Goal: Task Accomplishment & Management: Manage account settings

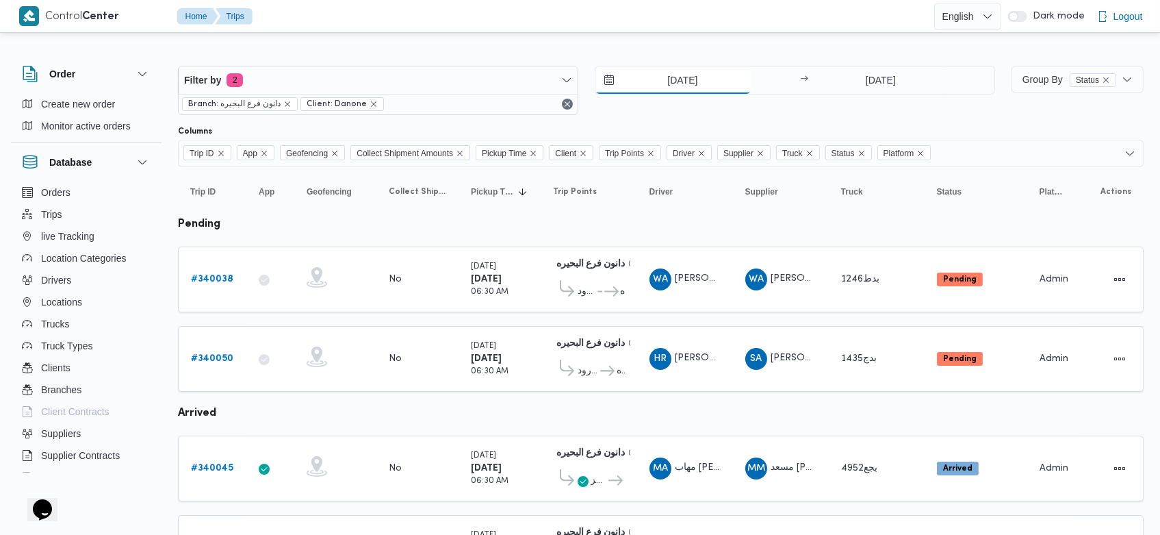
click at [659, 81] on input "28/9/2025" at bounding box center [672, 79] width 155 height 27
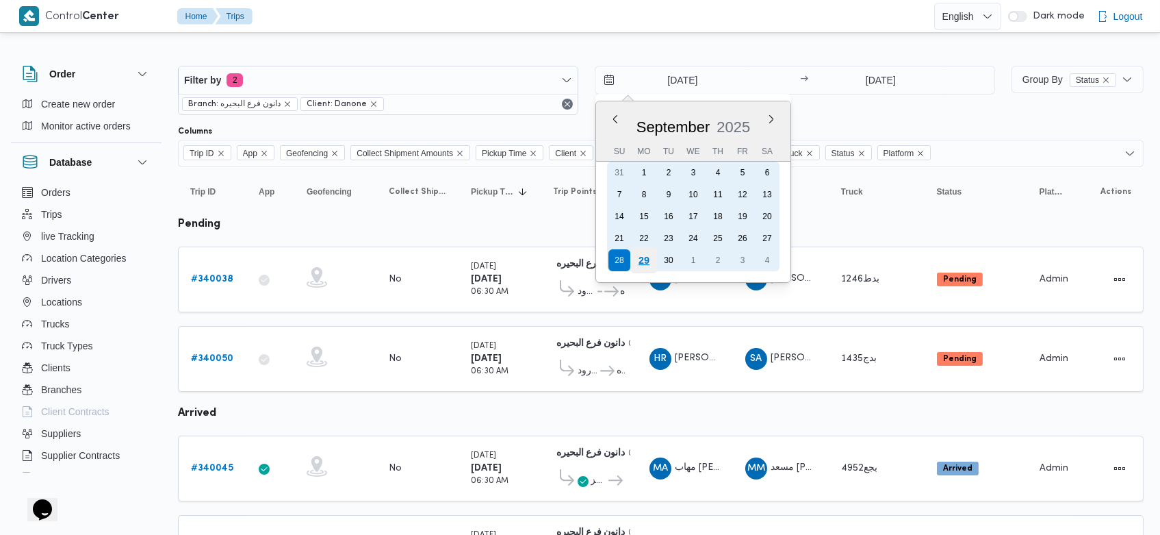
click at [644, 256] on div "29" at bounding box center [644, 260] width 26 height 26
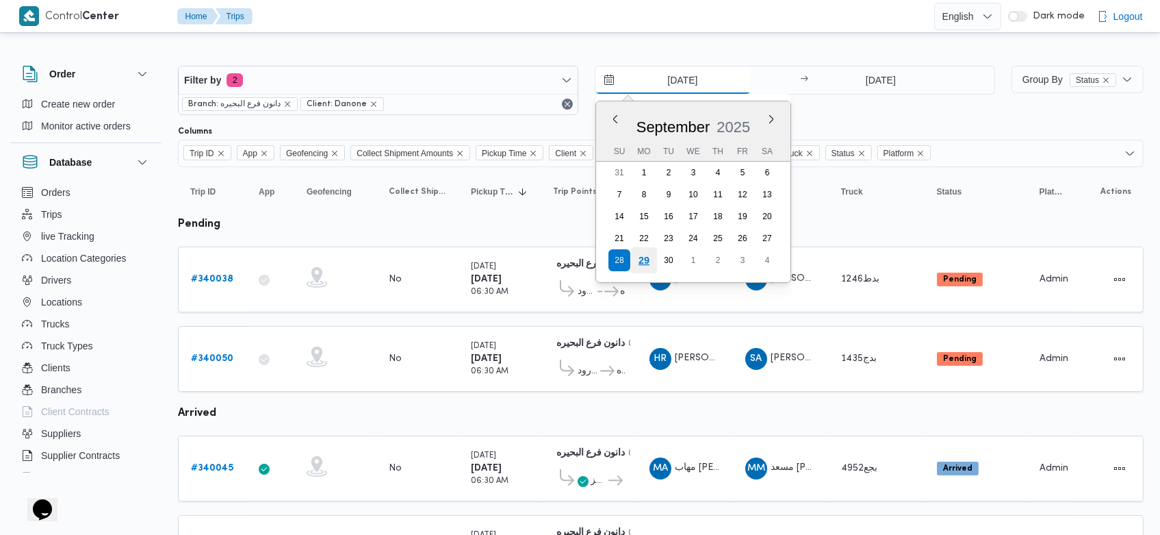
type input "[DATE]"
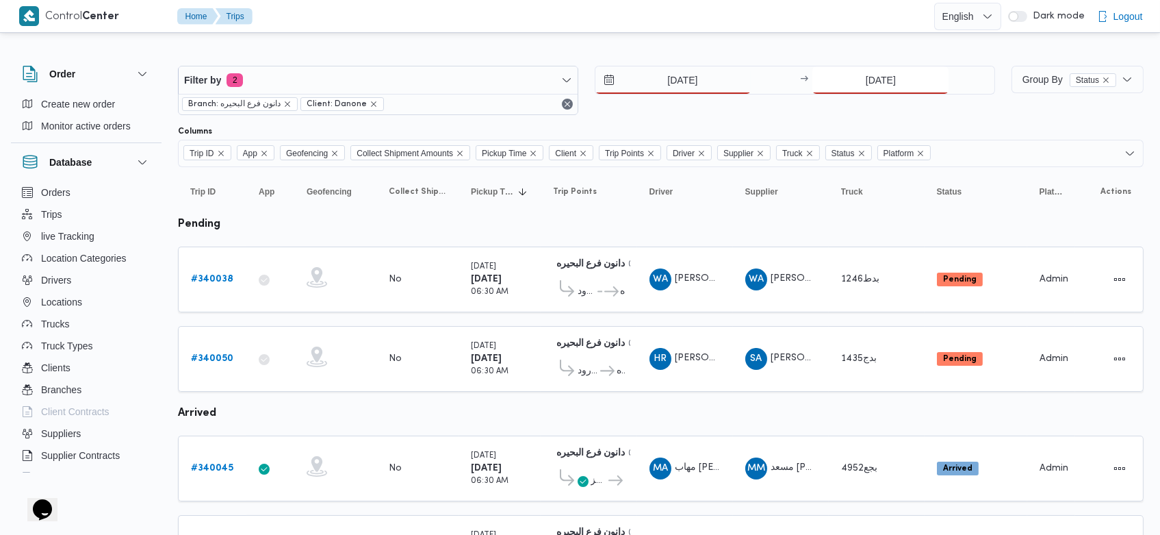
click at [860, 73] on input "28/9/2025" at bounding box center [880, 79] width 136 height 27
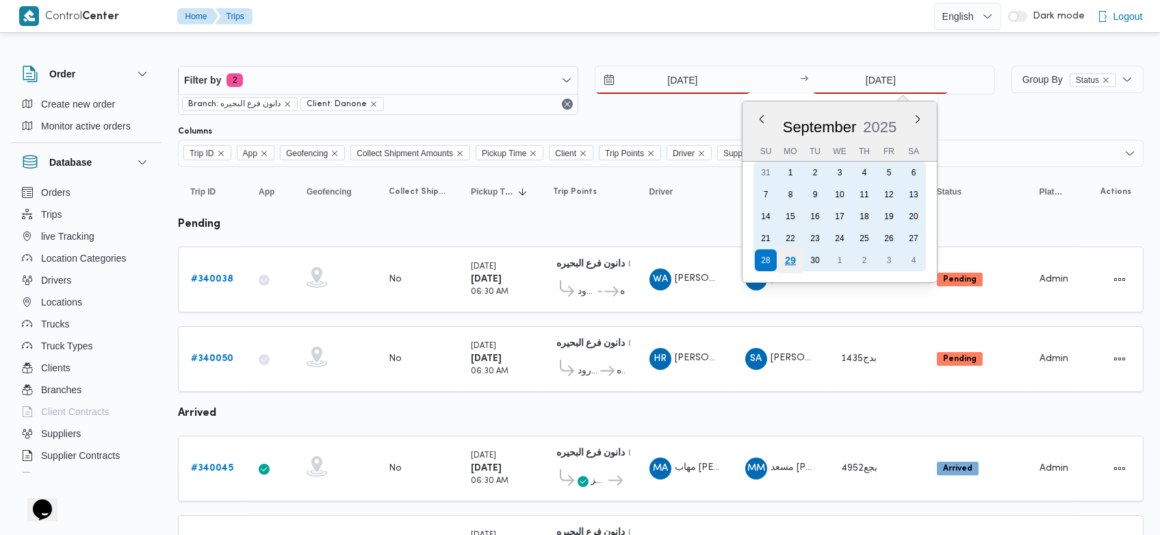
click at [792, 255] on div "29" at bounding box center [791, 260] width 26 height 26
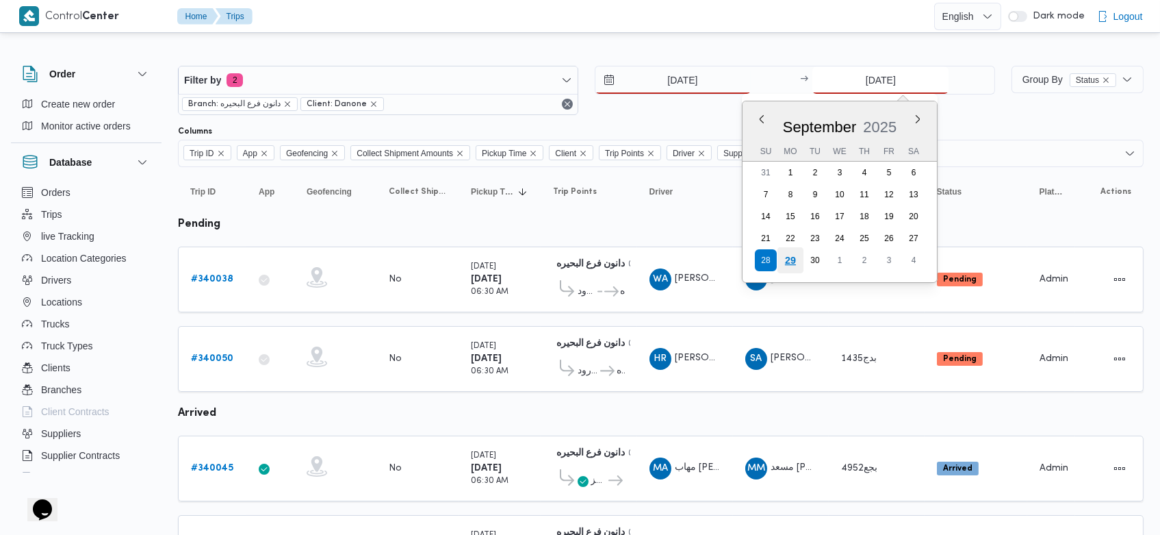
type input "[DATE]"
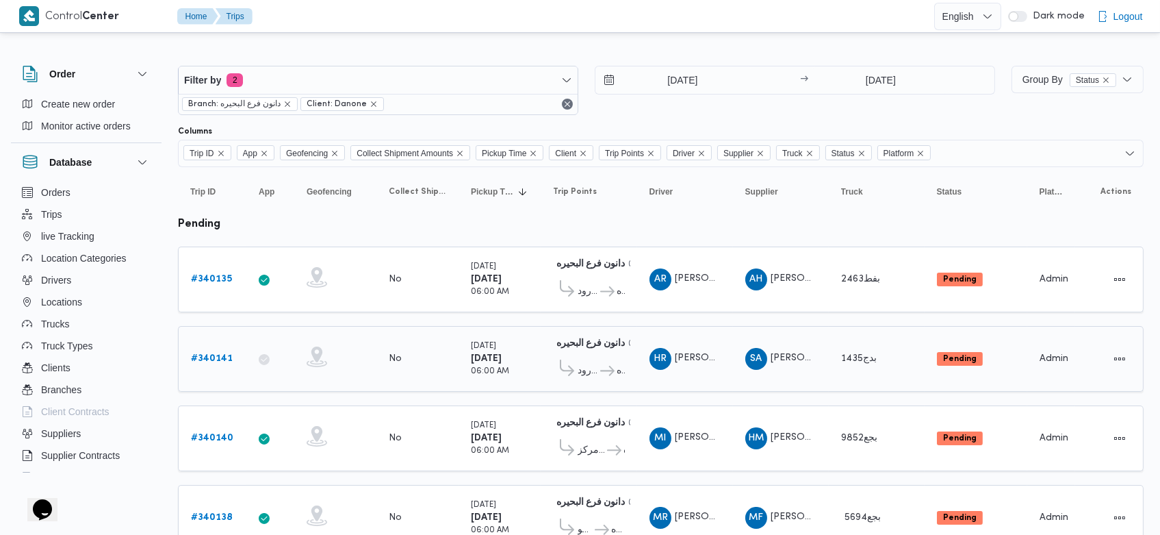
click at [215, 355] on b "# 340141" at bounding box center [212, 358] width 42 height 9
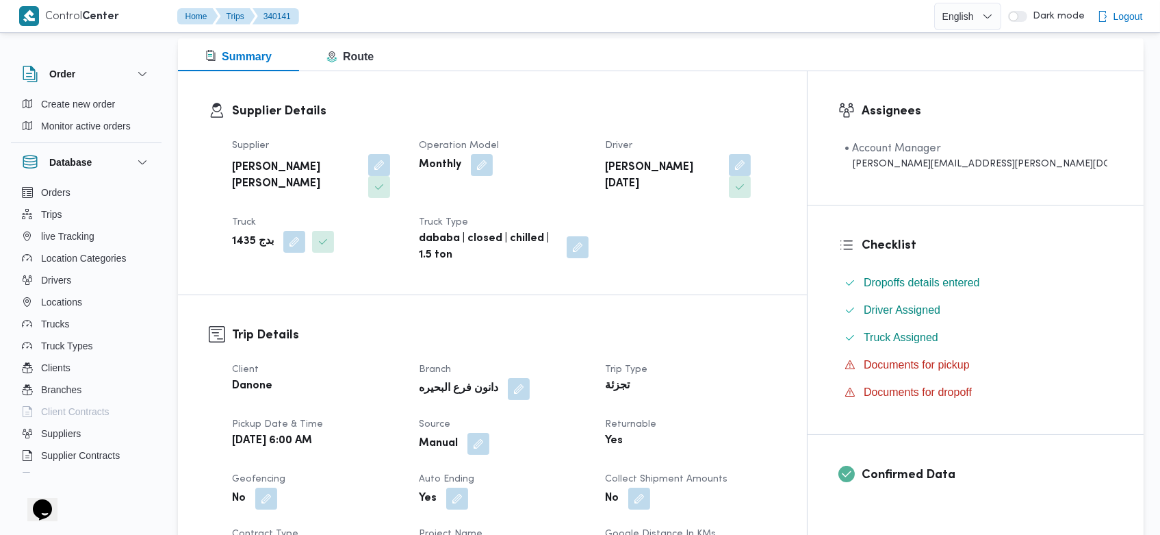
scroll to position [179, 0]
click at [489, 432] on button "button" at bounding box center [478, 443] width 22 height 22
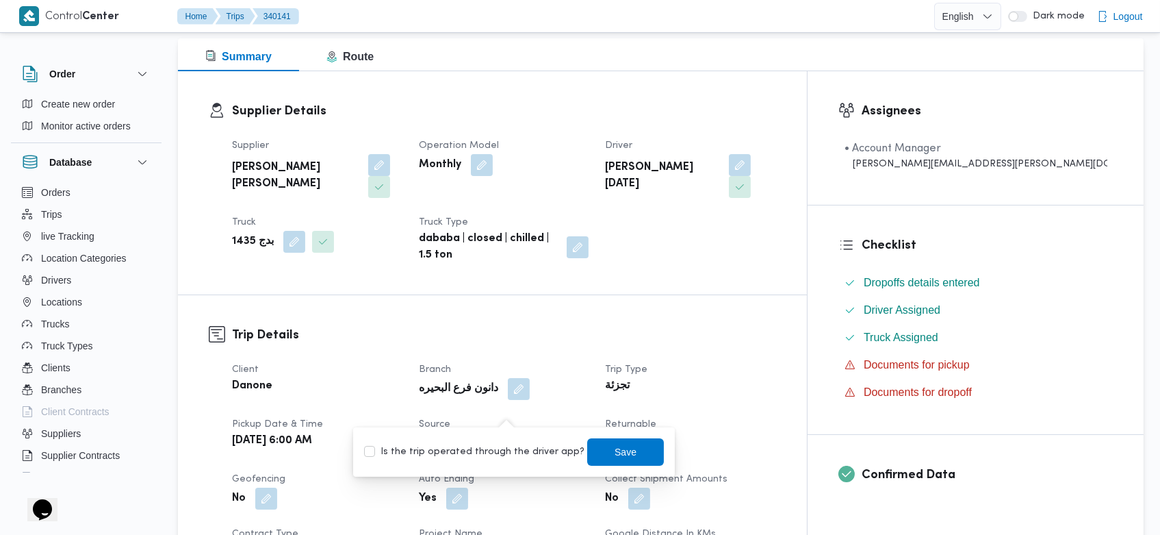
click at [480, 455] on label "Is the trip operated through the driver app?" at bounding box center [474, 452] width 220 height 16
checkbox input "true"
click at [615, 456] on span "Save" at bounding box center [626, 451] width 22 height 16
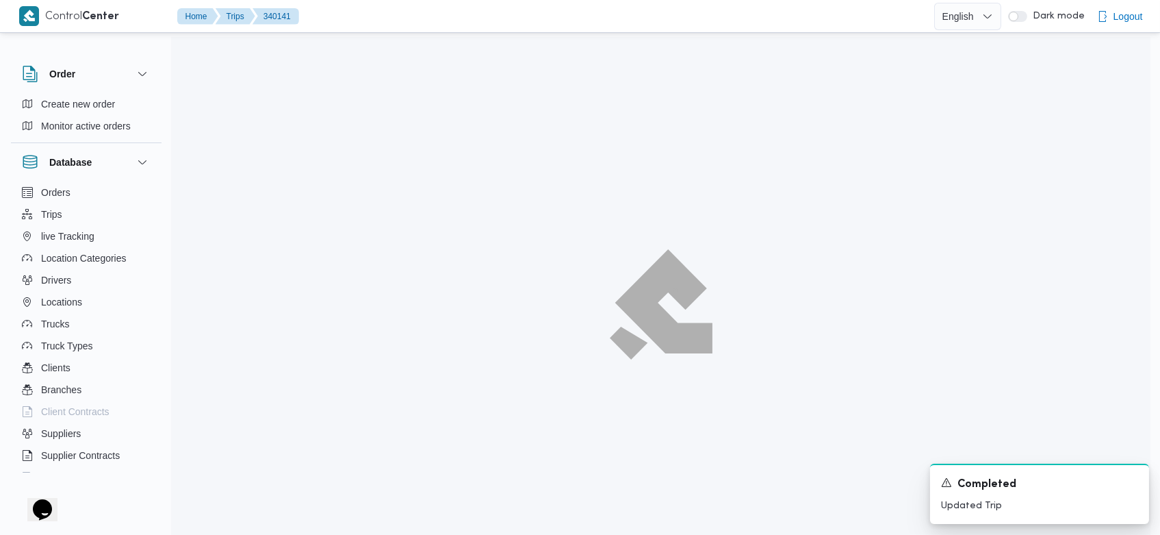
scroll to position [37, 0]
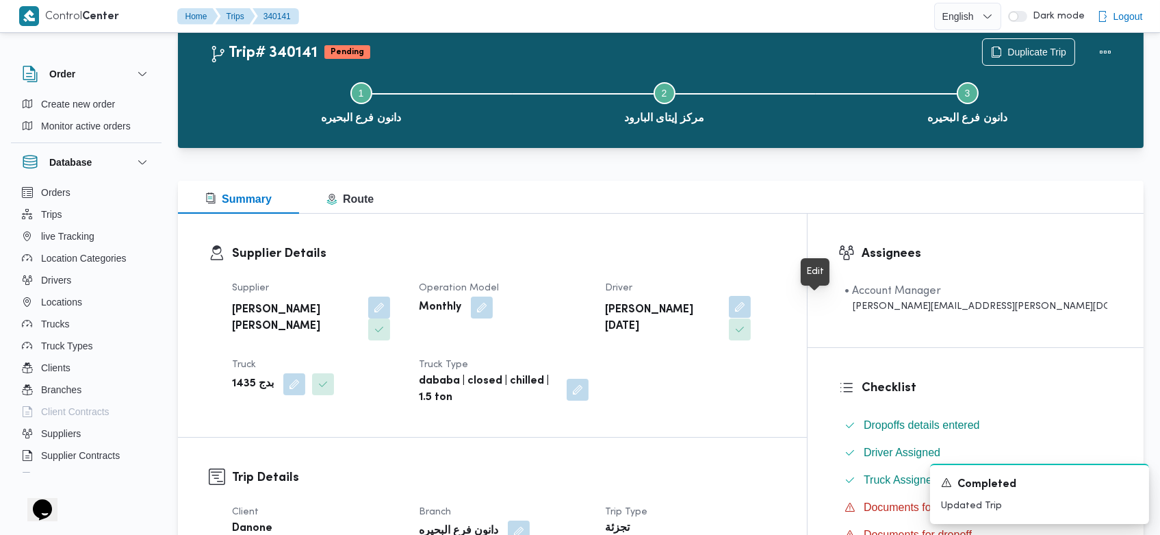
click at [751, 303] on button "button" at bounding box center [740, 307] width 22 height 22
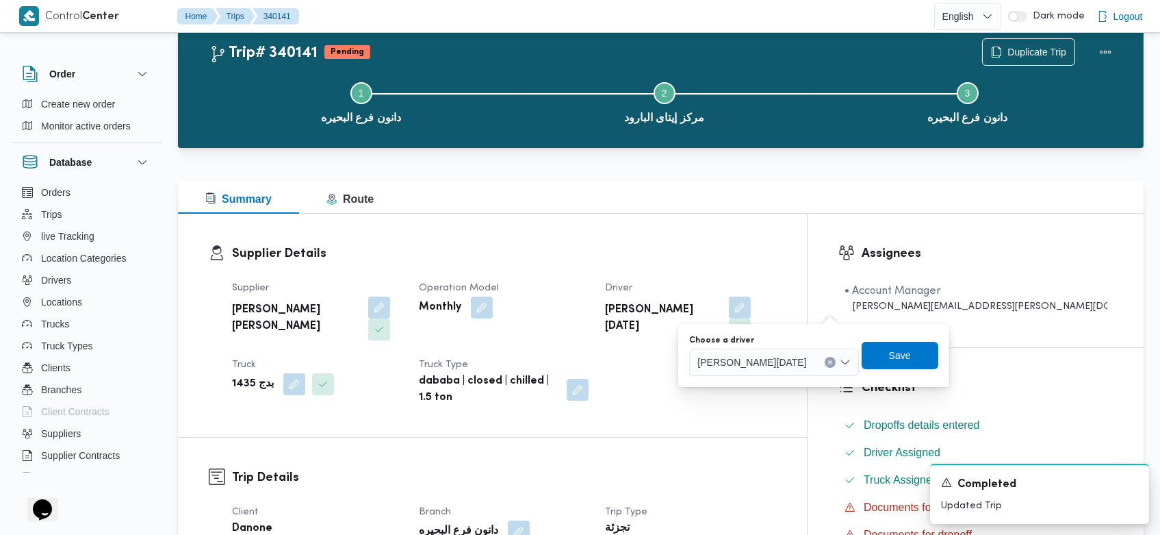
click at [832, 362] on icon "Clear input" at bounding box center [829, 361] width 3 height 3
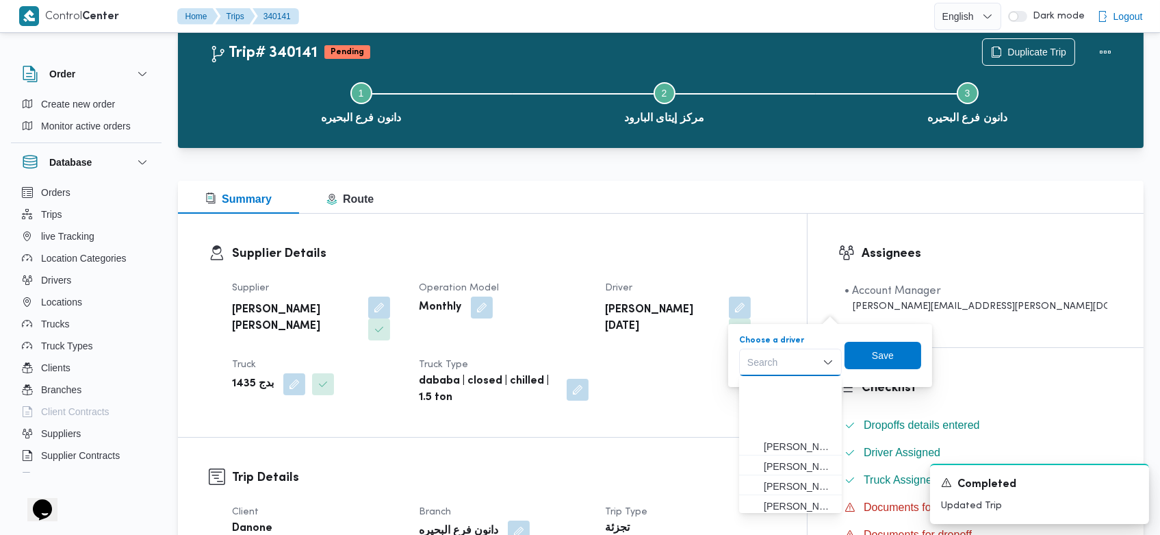
scroll to position [83, 0]
click at [799, 463] on span "محمد مفرح توفيق محمود المسيري" at bounding box center [799, 462] width 70 height 16
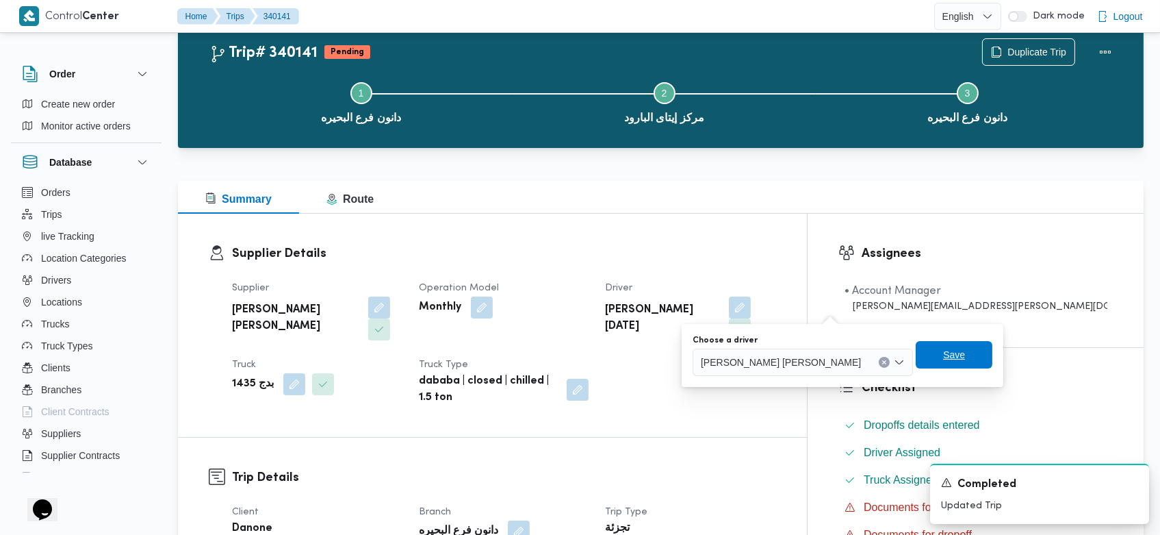
click at [943, 358] on span "Save" at bounding box center [954, 354] width 22 height 16
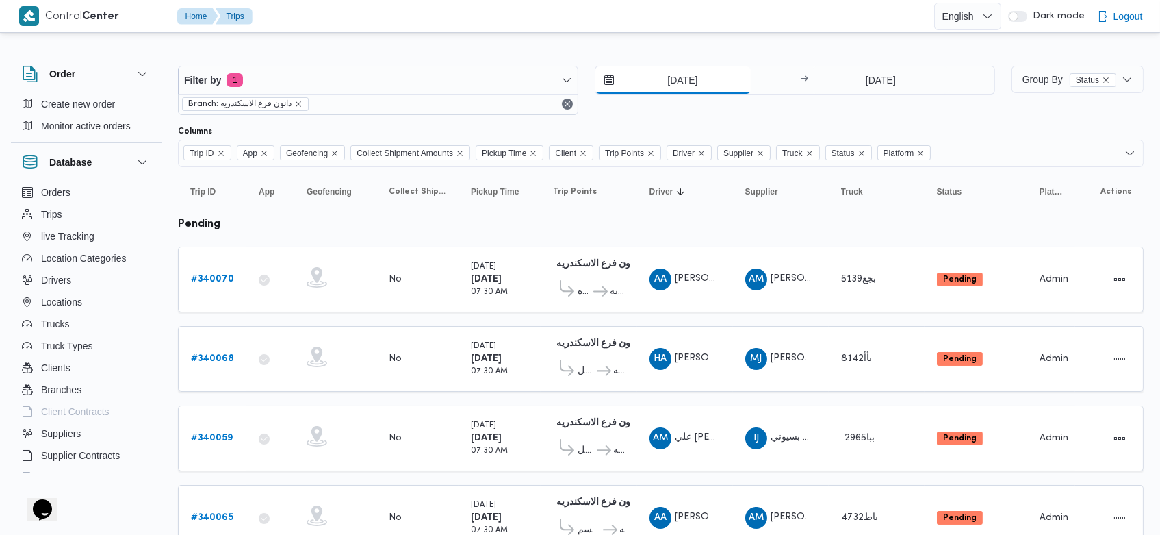
click at [656, 86] on input "[DATE]" at bounding box center [672, 79] width 155 height 27
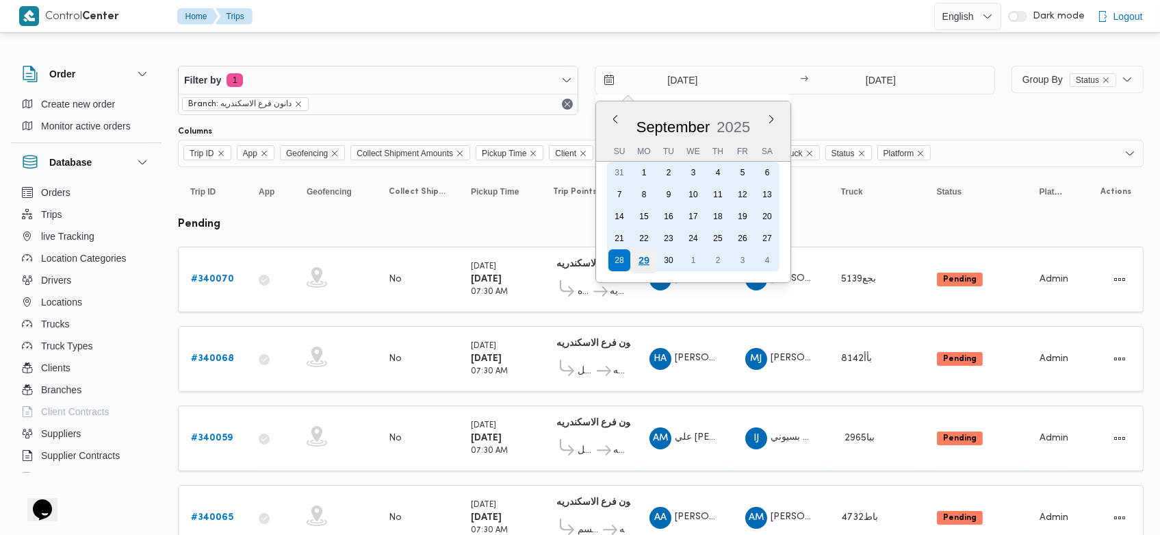
click at [652, 261] on div "29" at bounding box center [644, 260] width 26 height 26
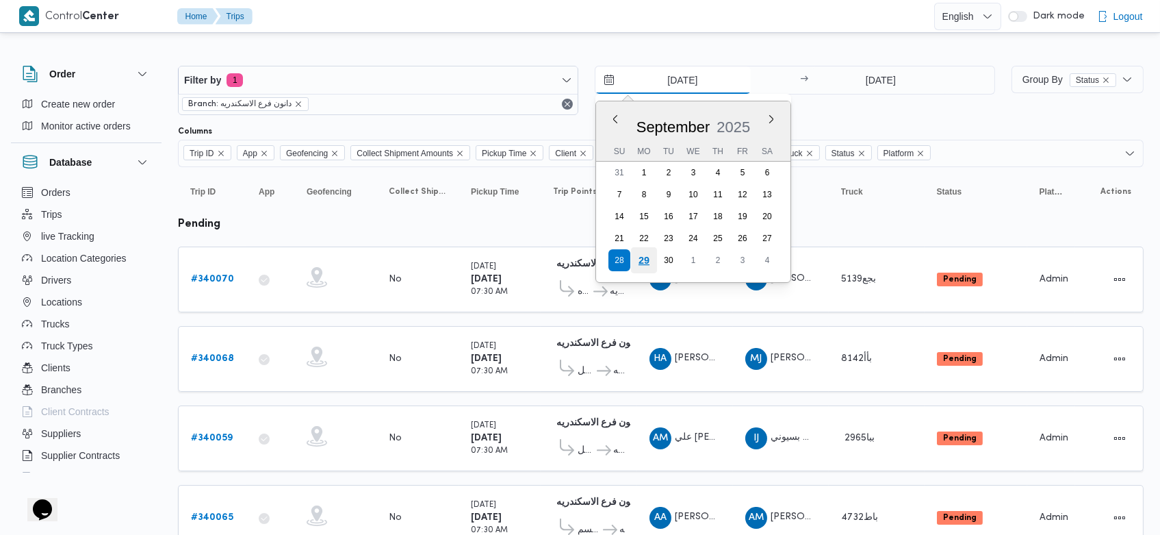
type input "[DATE]"
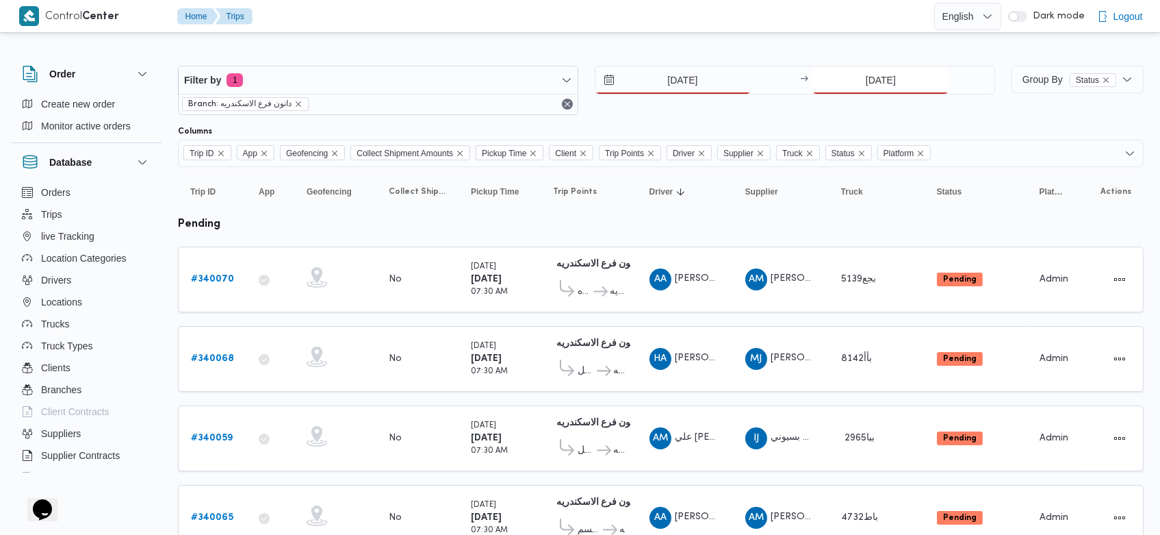
click at [858, 73] on input "28/9/2025" at bounding box center [880, 79] width 136 height 27
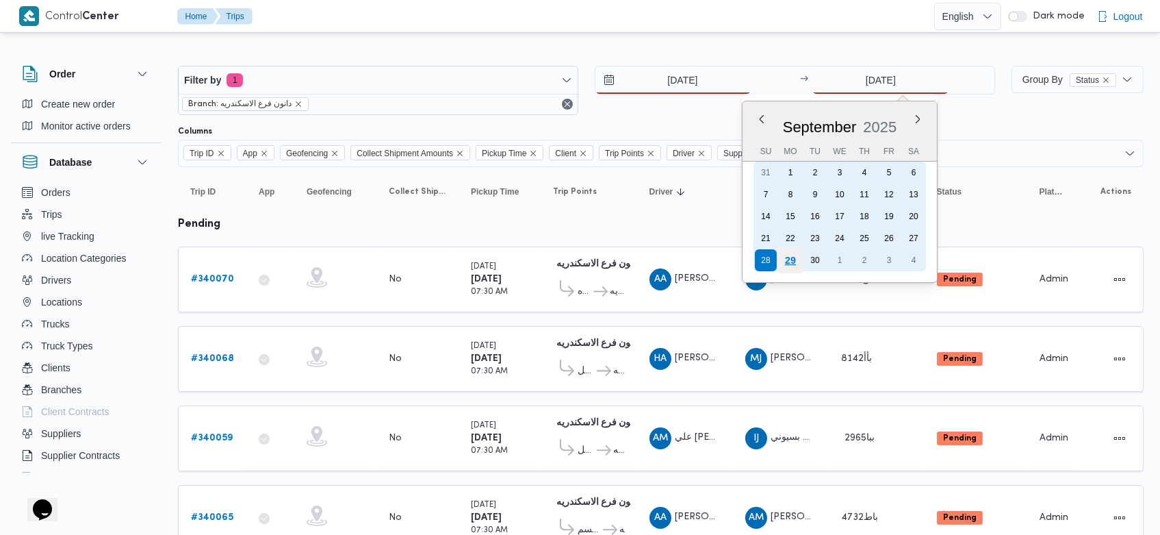
click at [791, 263] on div "29" at bounding box center [791, 260] width 26 height 26
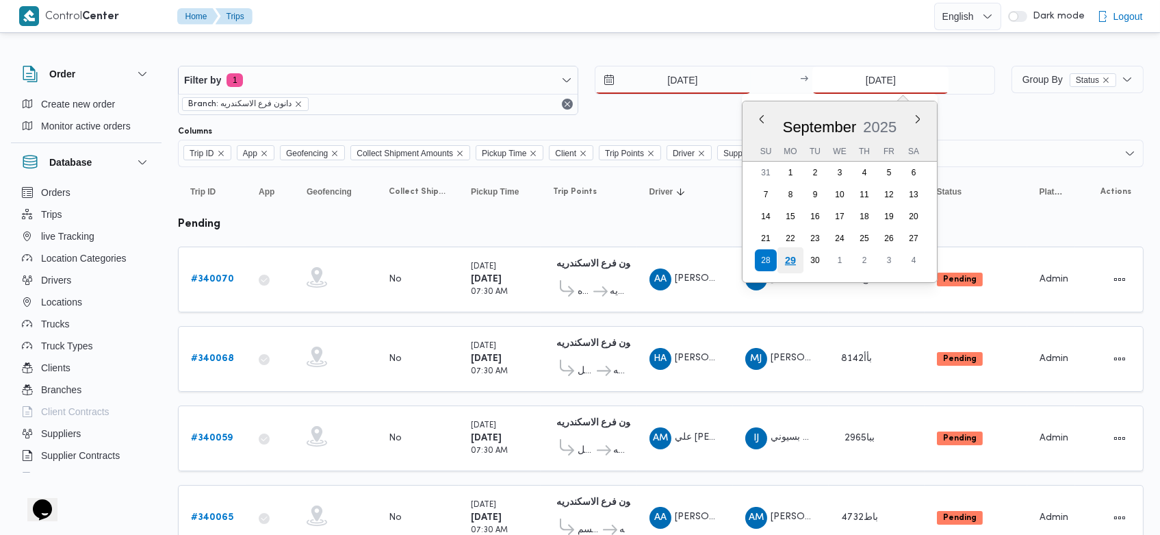
type input "[DATE]"
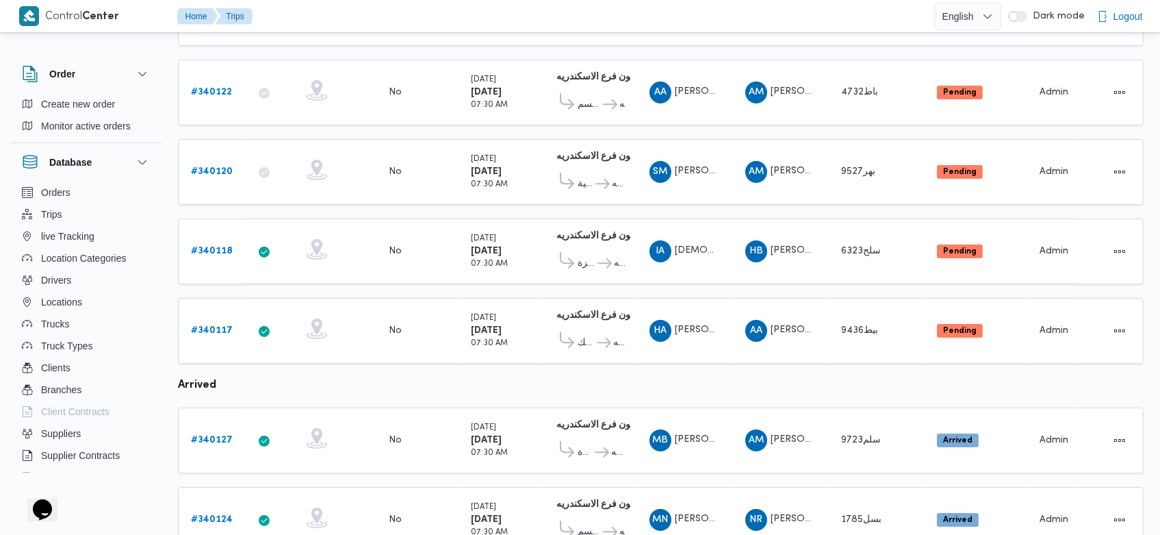
scroll to position [421, 0]
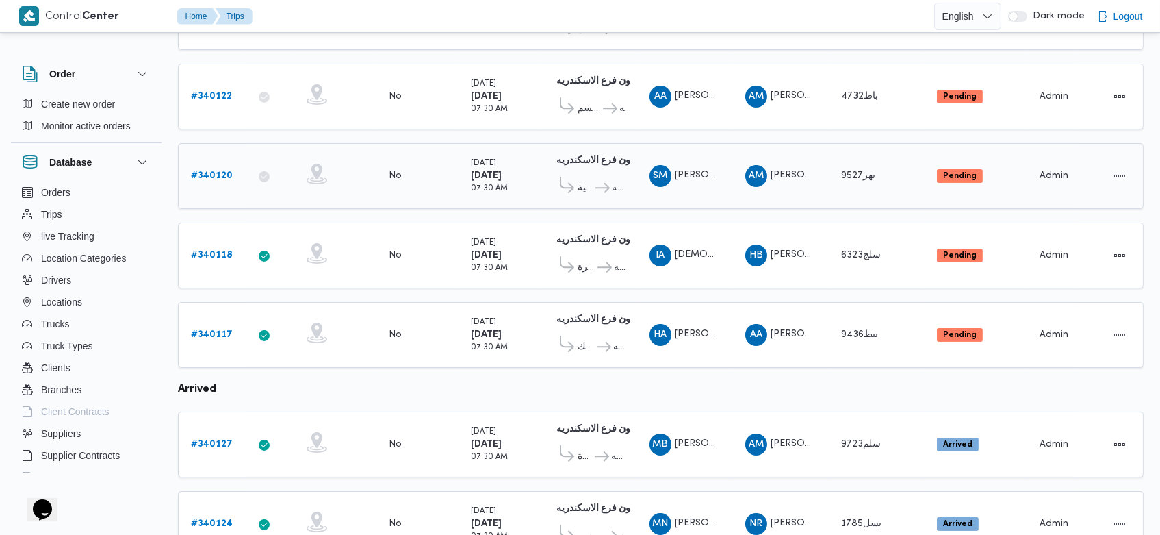
click at [222, 171] on b "# 340120" at bounding box center [212, 175] width 42 height 9
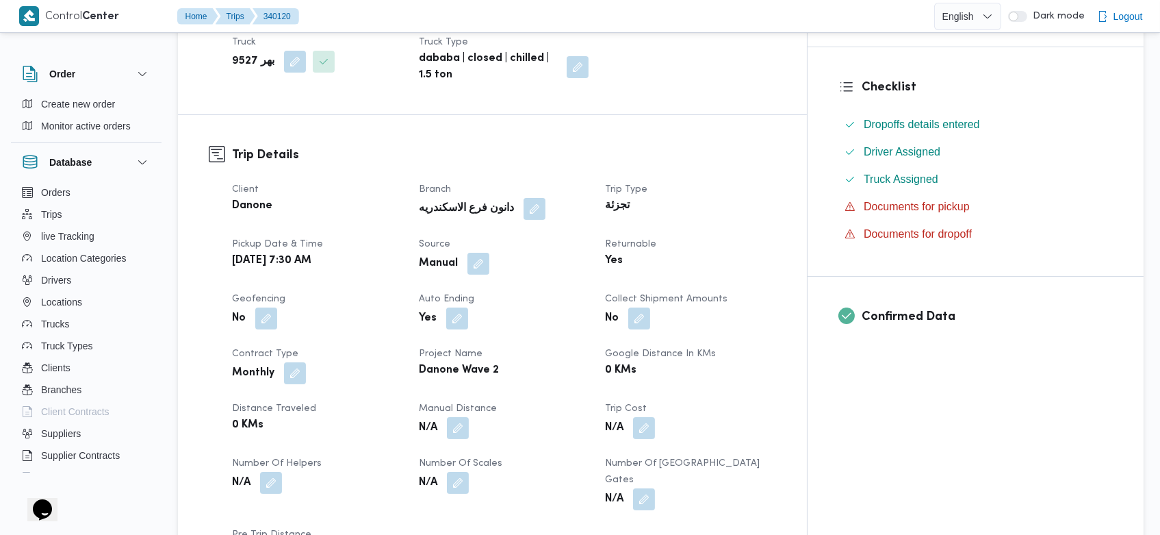
scroll to position [331, 0]
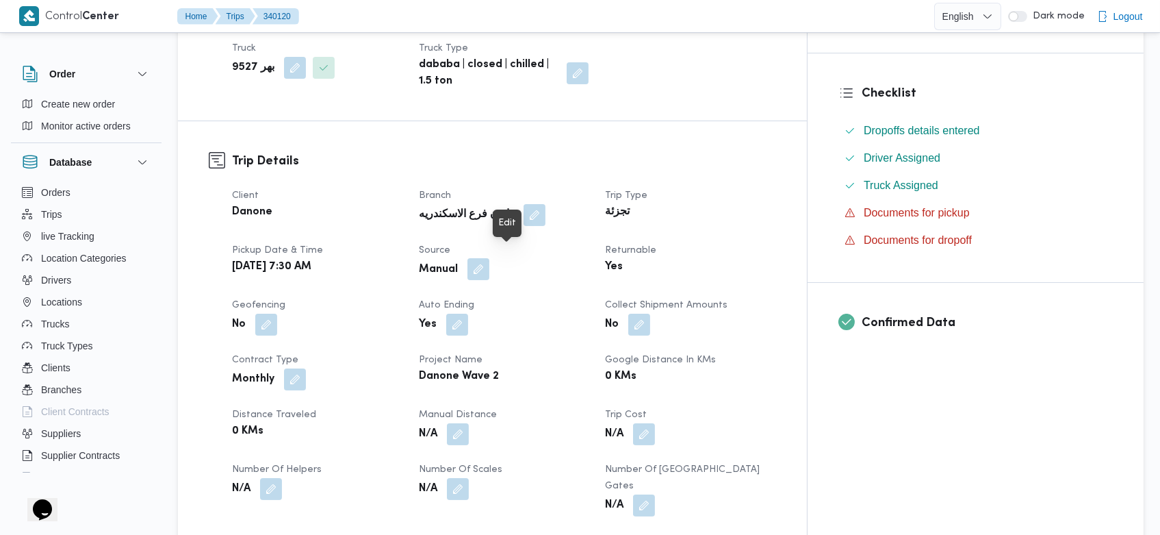
click at [489, 265] on button "button" at bounding box center [478, 269] width 22 height 22
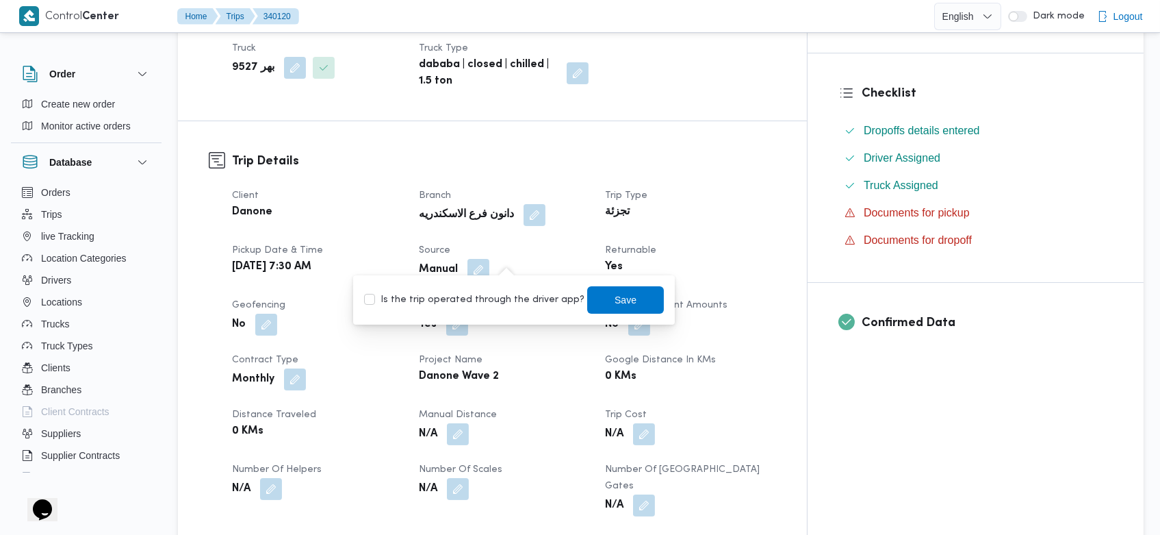
click at [514, 294] on label "Is the trip operated through the driver app?" at bounding box center [474, 300] width 220 height 16
checkbox input "true"
click at [615, 294] on span "Save" at bounding box center [626, 299] width 22 height 16
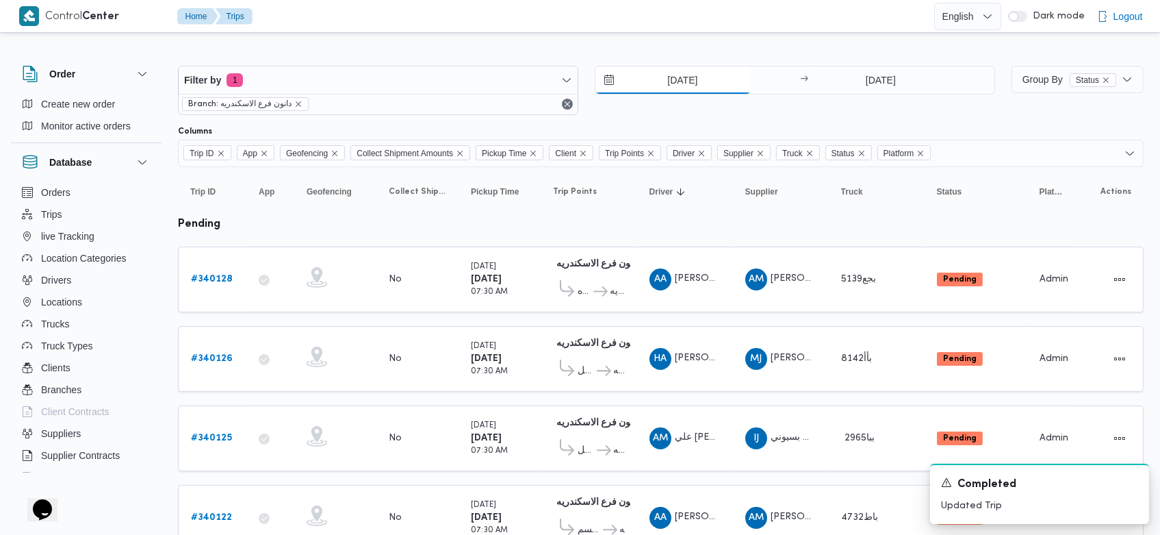
click at [653, 86] on input "[DATE]" at bounding box center [672, 79] width 155 height 27
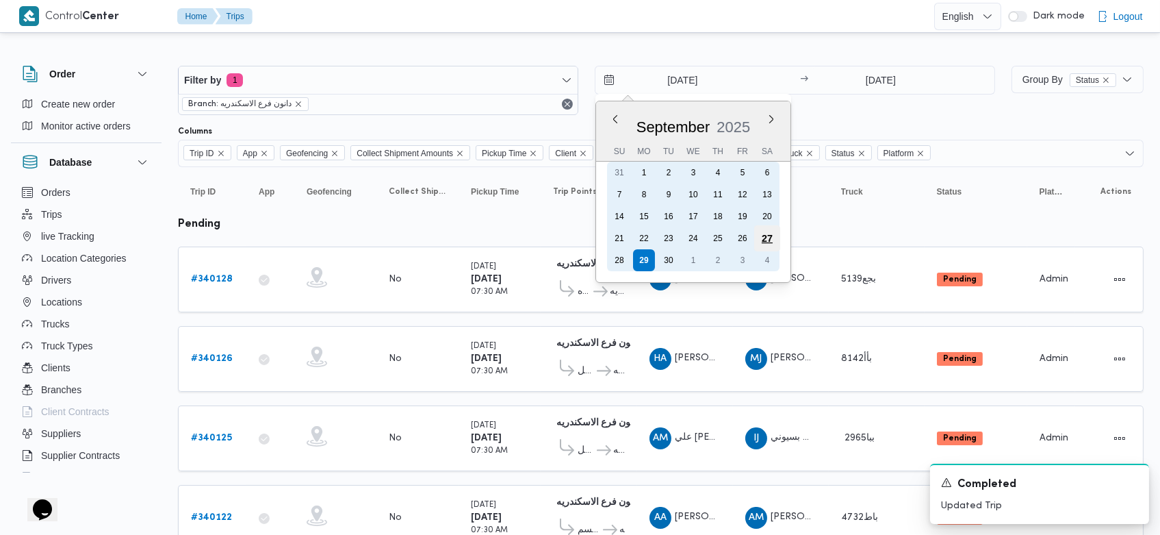
click at [765, 235] on div "27" at bounding box center [767, 238] width 26 height 26
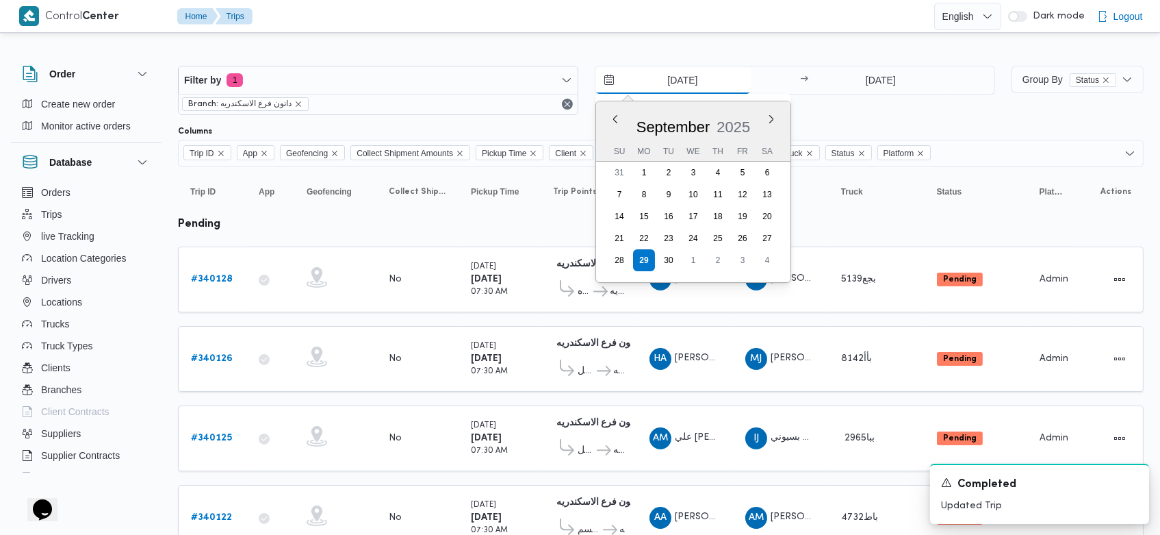
type input "27/9/2025"
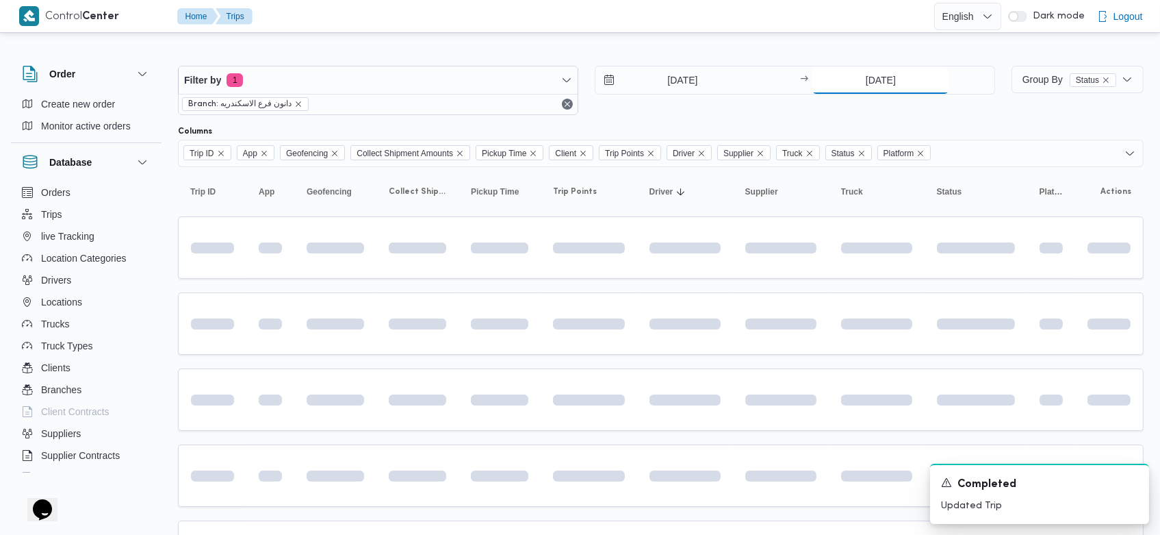
click at [859, 86] on input "[DATE]" at bounding box center [880, 79] width 136 height 27
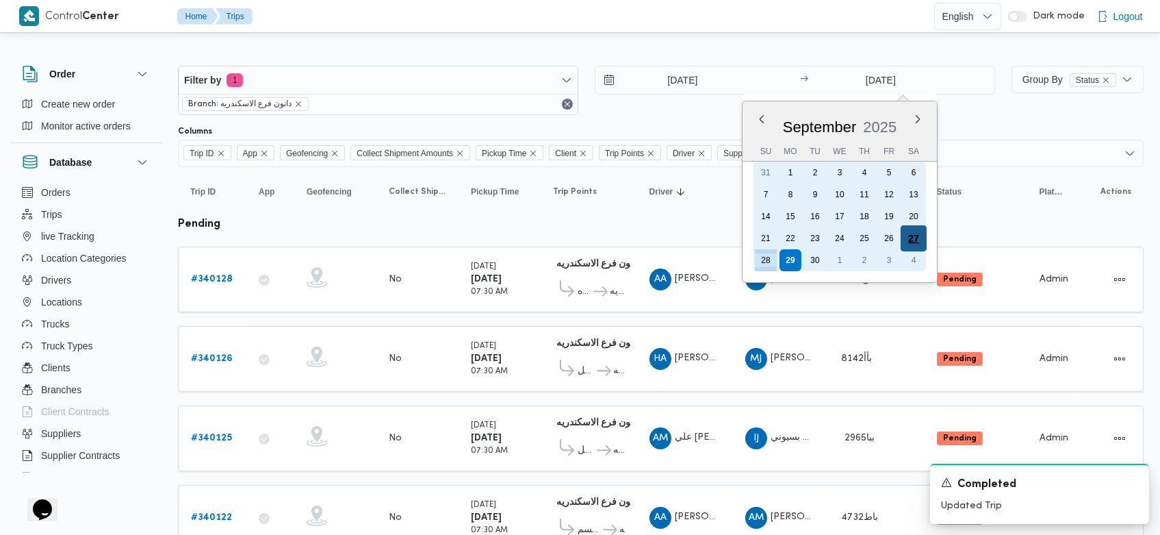
click at [904, 239] on div "27" at bounding box center [914, 238] width 26 height 26
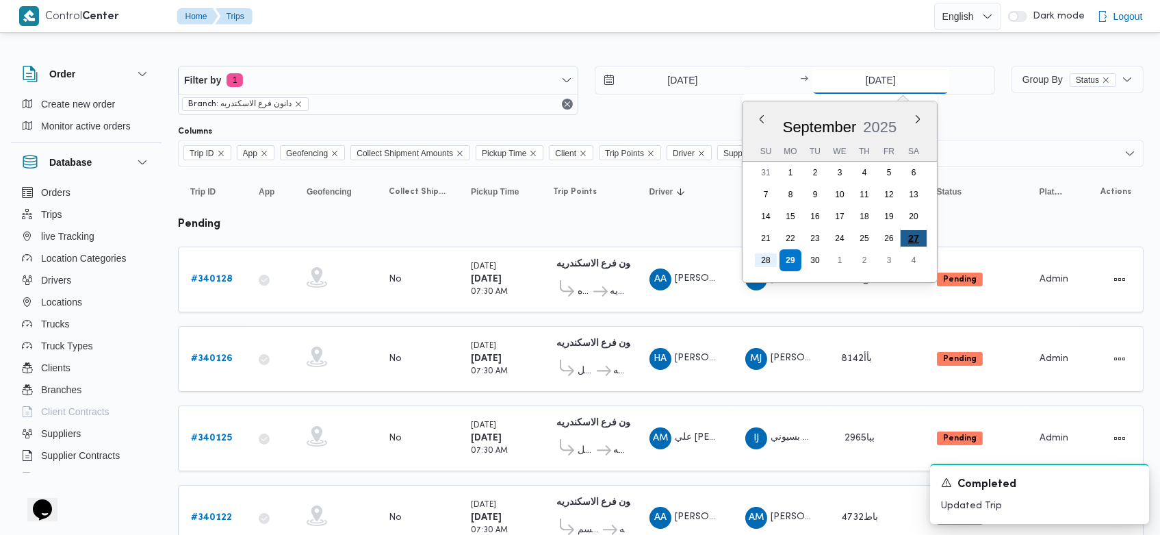
type input "27/9/2025"
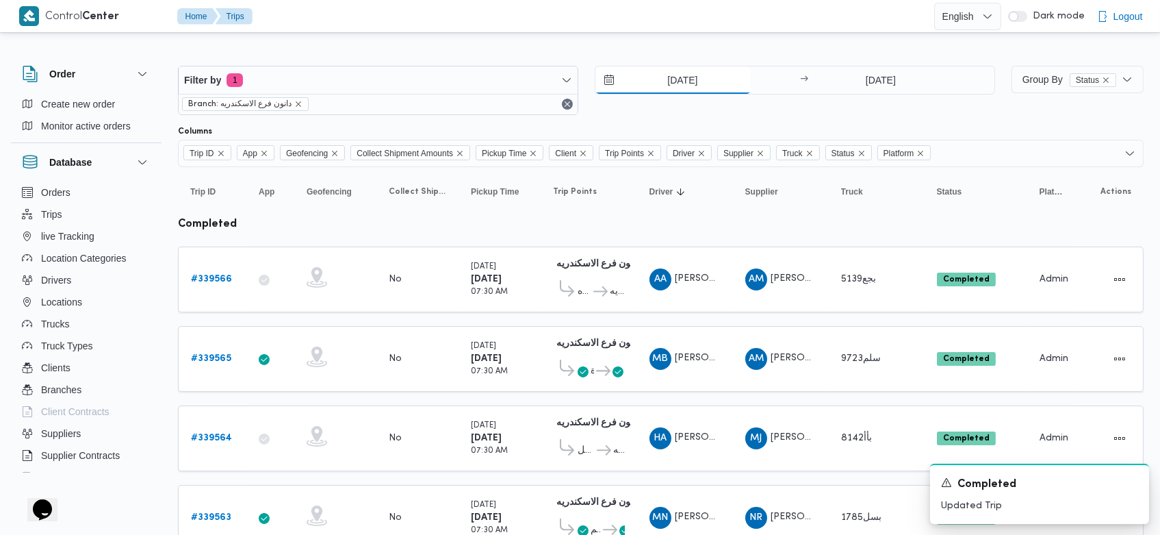
click at [658, 86] on input "27/9/2025" at bounding box center [672, 79] width 155 height 27
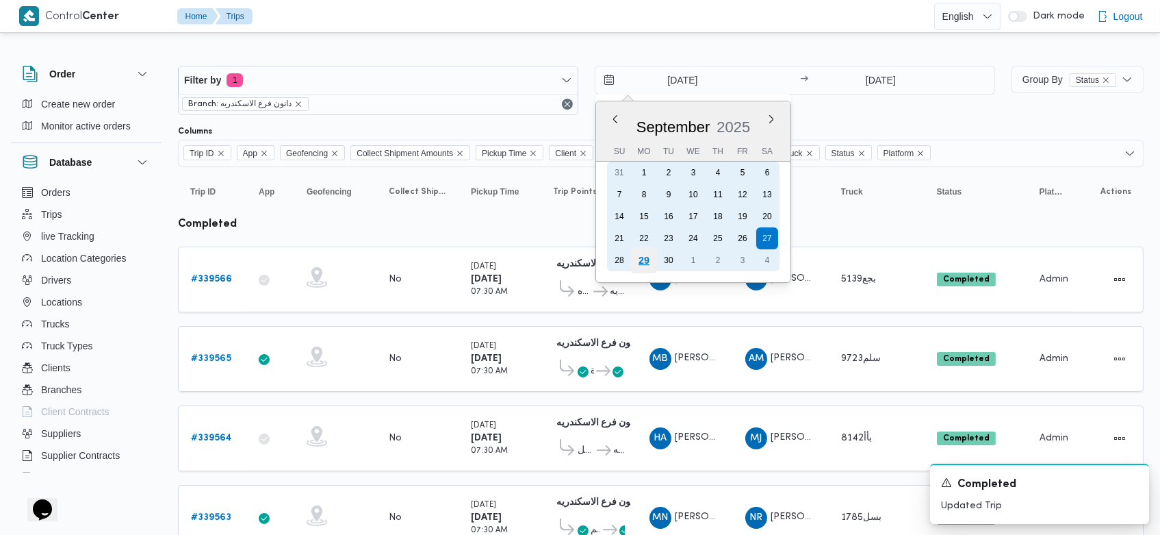
click at [646, 257] on div "29" at bounding box center [644, 260] width 26 height 26
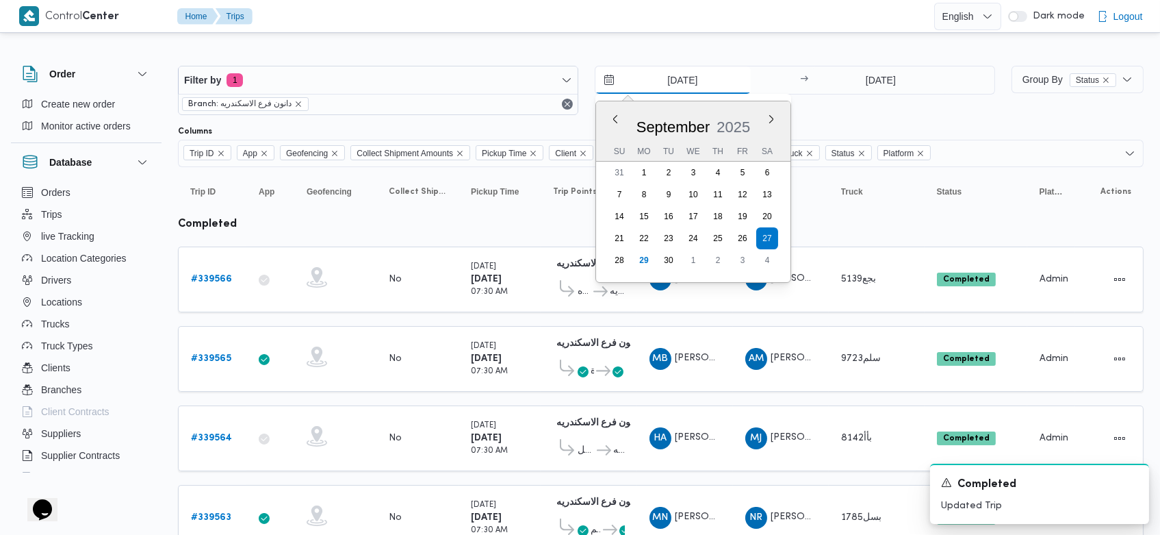
type input "[DATE]"
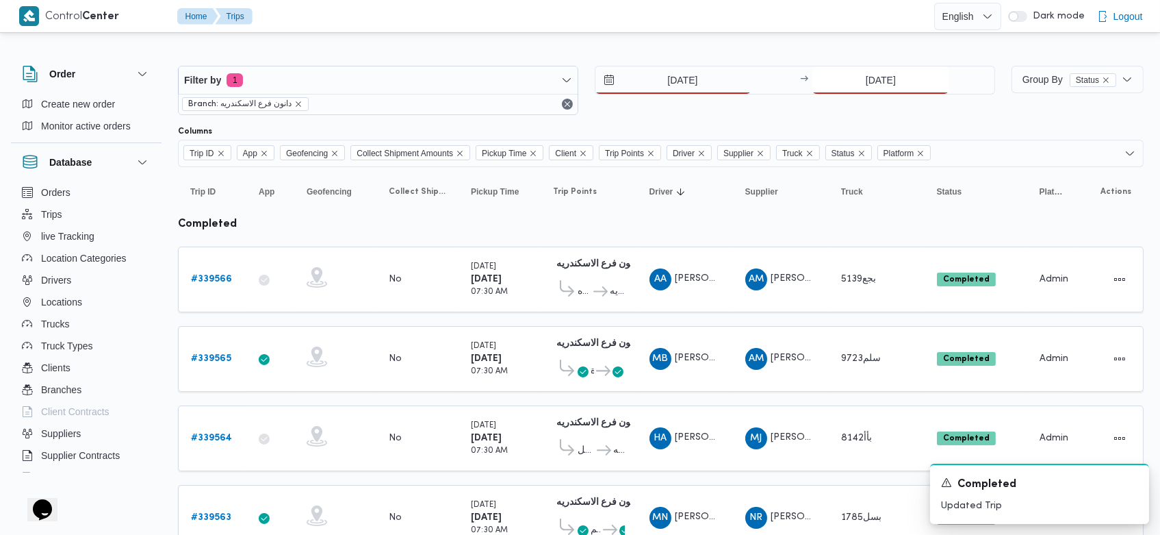
click at [860, 72] on input "27/9/2025" at bounding box center [880, 79] width 136 height 27
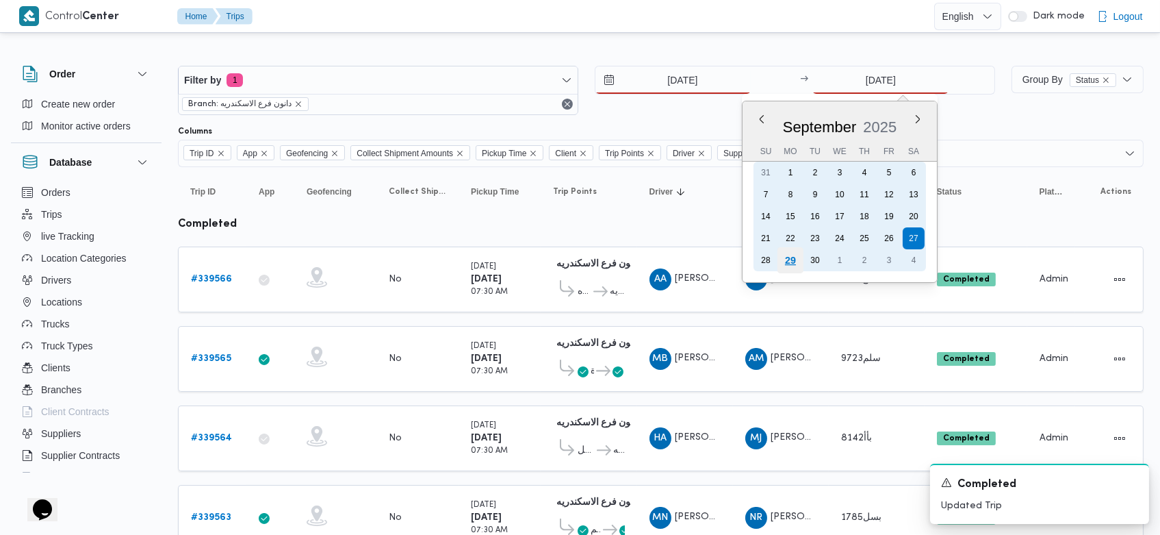
click at [791, 261] on div "29" at bounding box center [791, 260] width 26 height 26
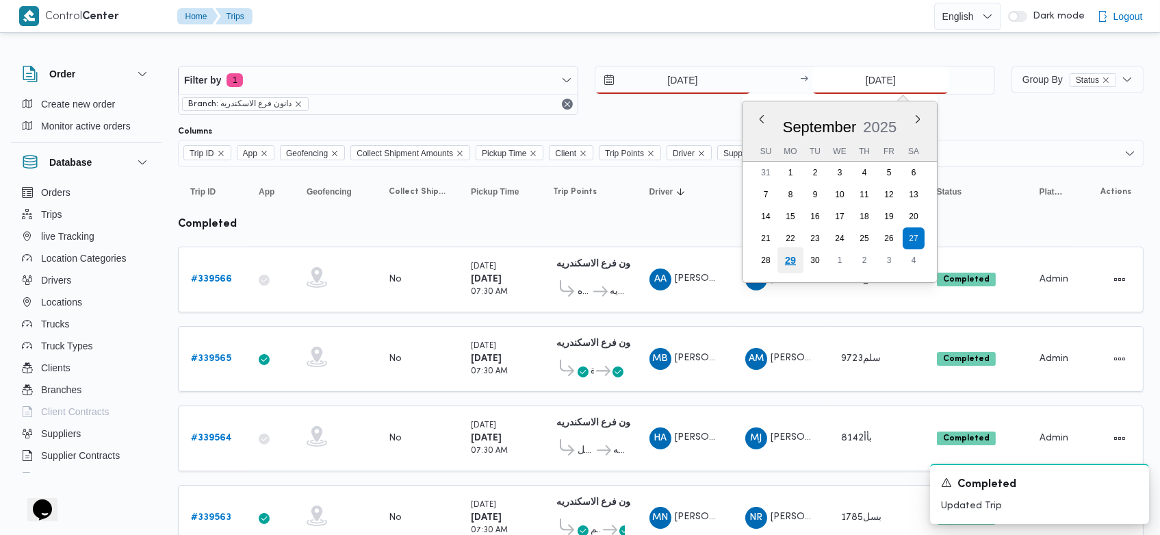
type input "[DATE]"
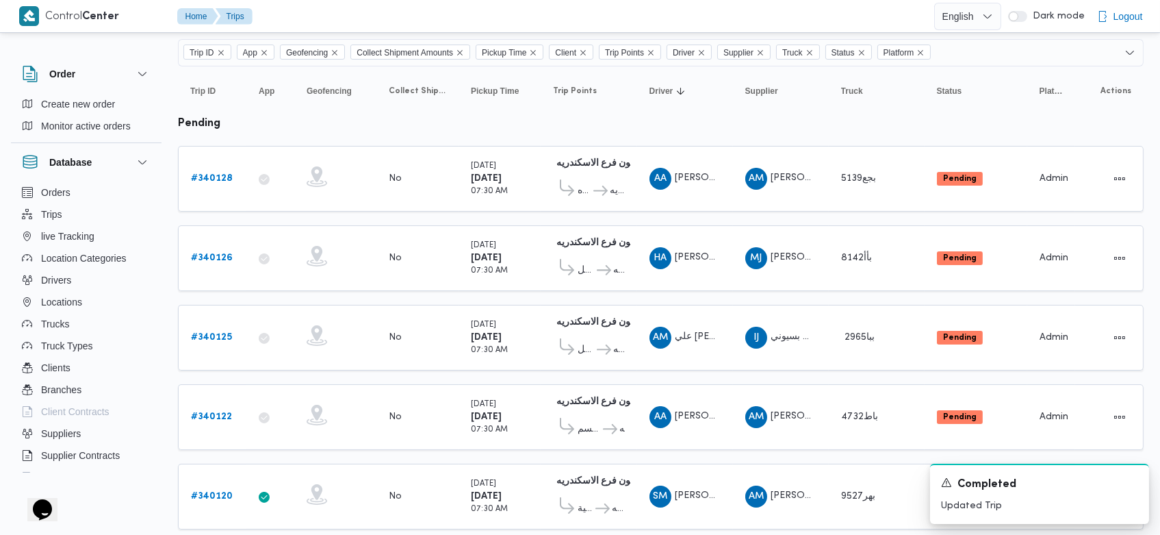
scroll to position [105, 0]
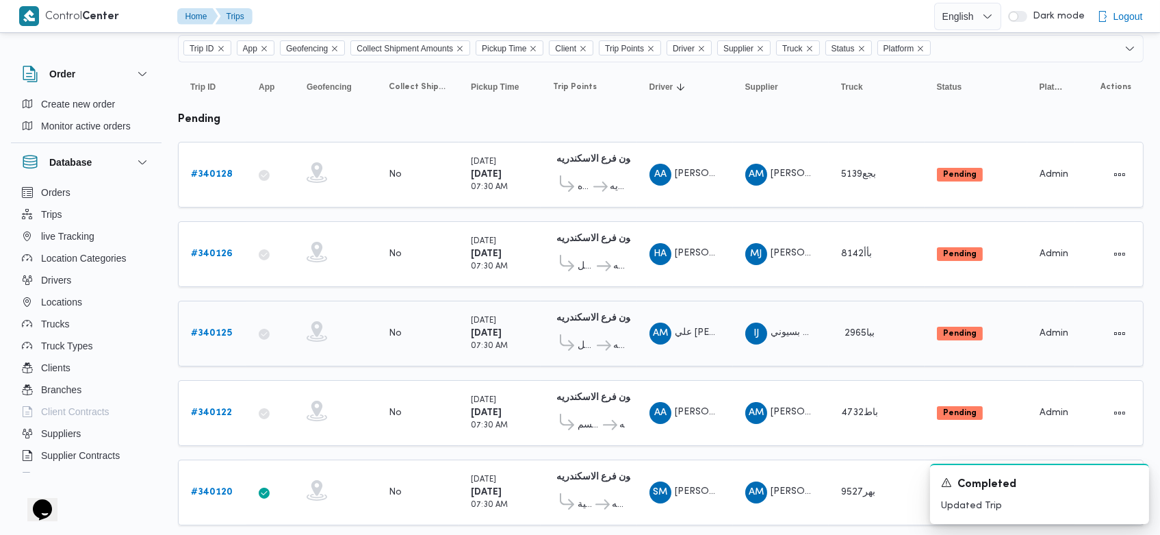
click at [201, 330] on b "# 340125" at bounding box center [211, 333] width 41 height 9
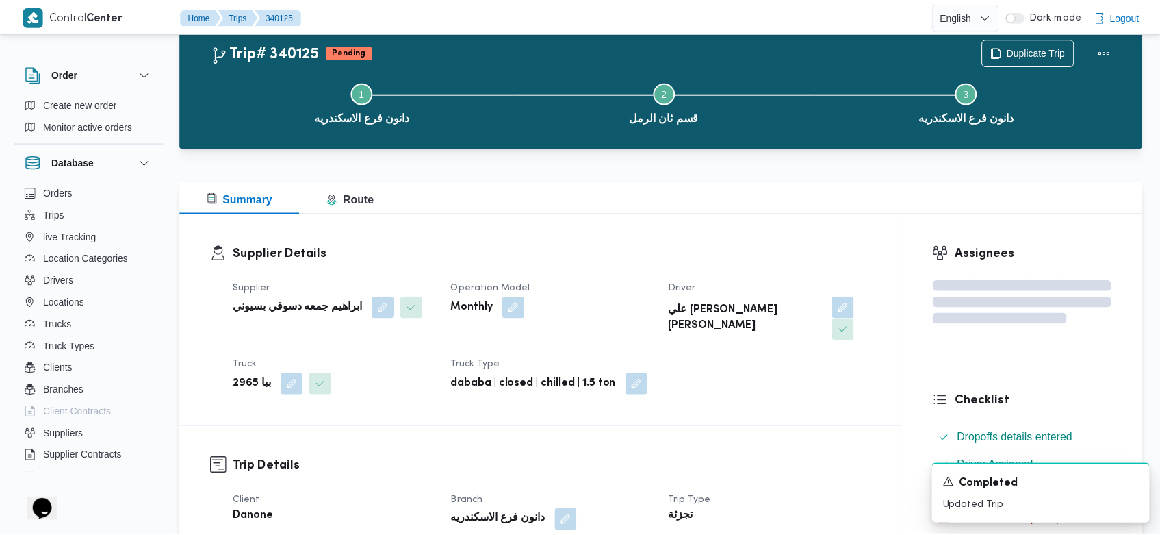
scroll to position [105, 0]
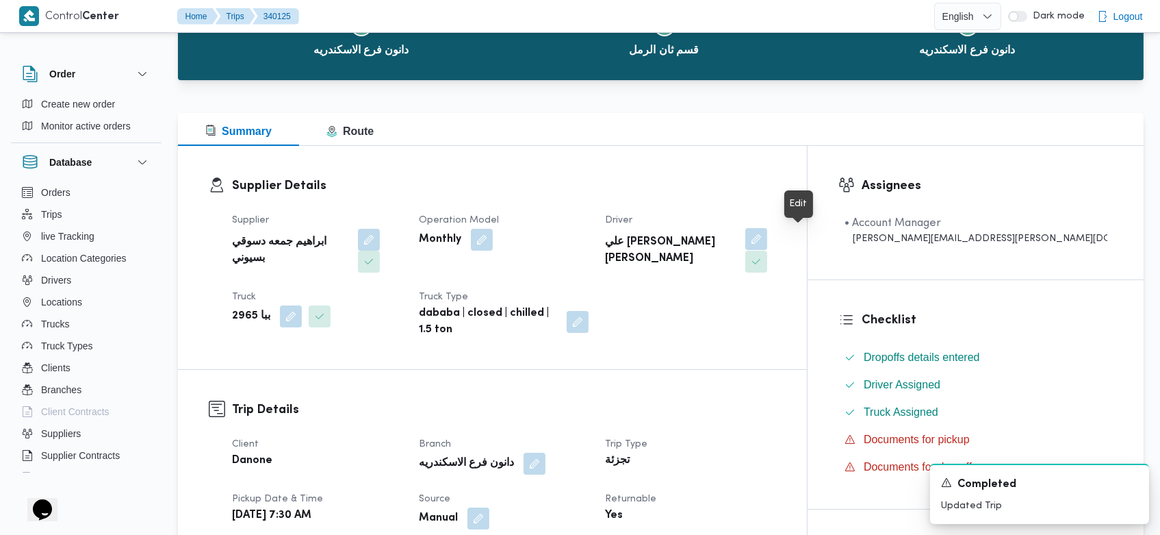
click at [767, 240] on button "button" at bounding box center [756, 239] width 22 height 22
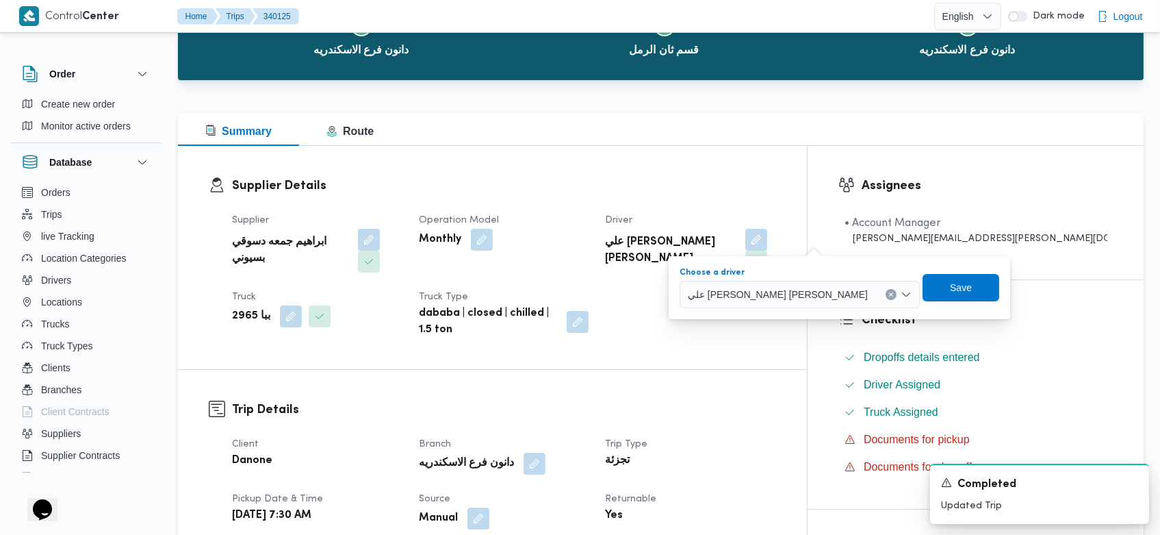
click at [889, 292] on icon "Clear input" at bounding box center [890, 293] width 3 height 3
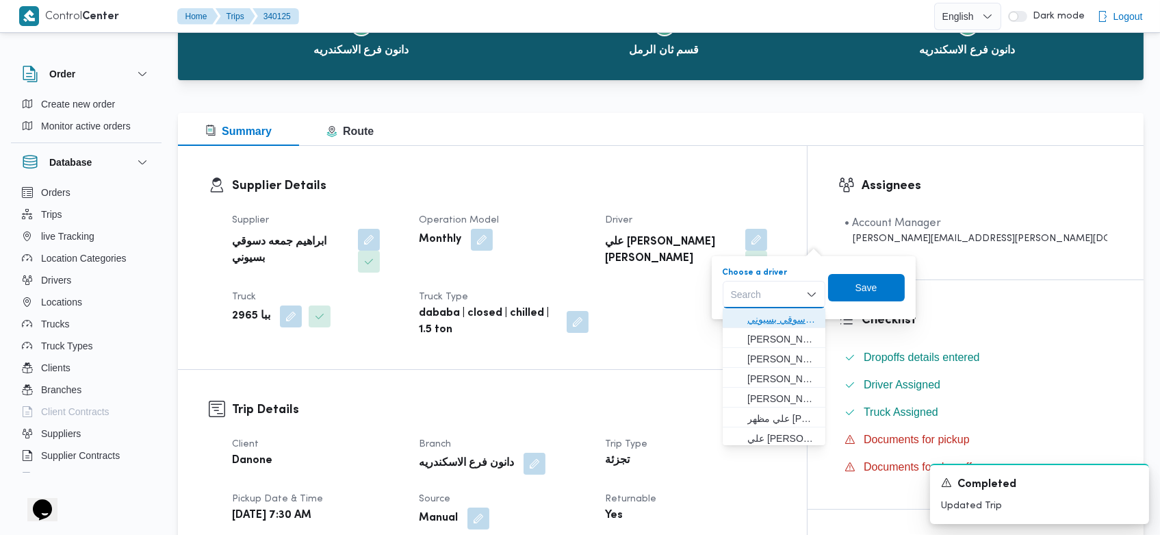
click at [775, 312] on span "ابراهيم جمعه دسوقي بسيوني" at bounding box center [782, 319] width 70 height 16
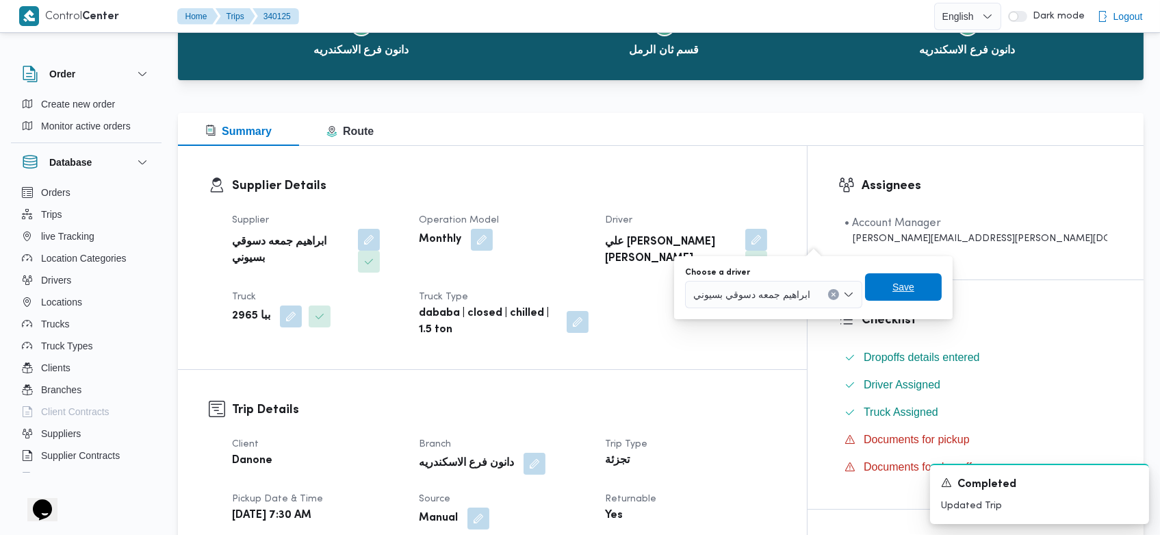
click at [890, 293] on span "Save" at bounding box center [903, 286] width 77 height 27
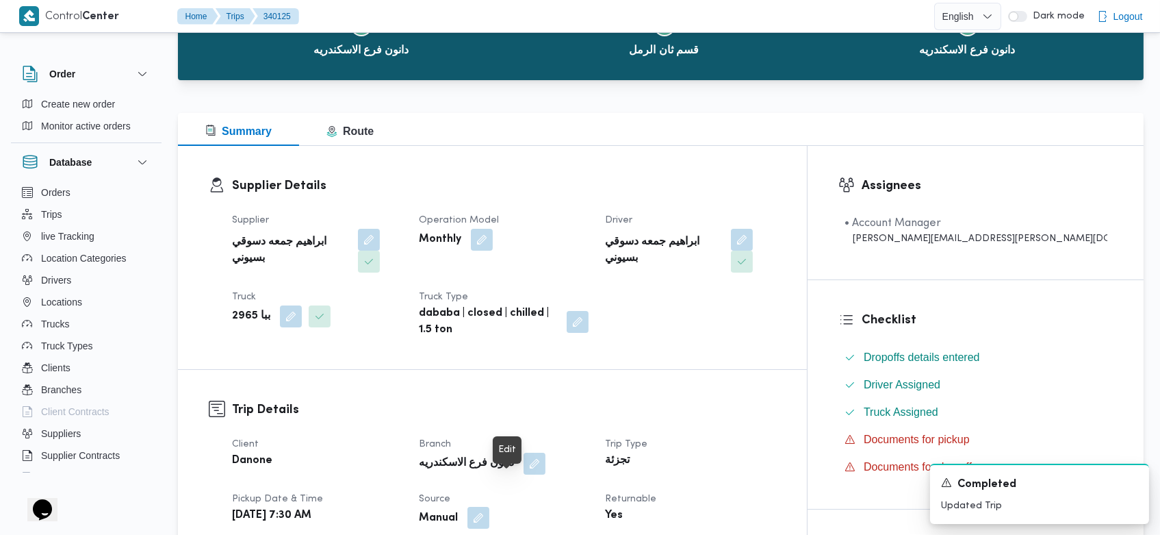
click at [489, 506] on button "button" at bounding box center [478, 517] width 22 height 22
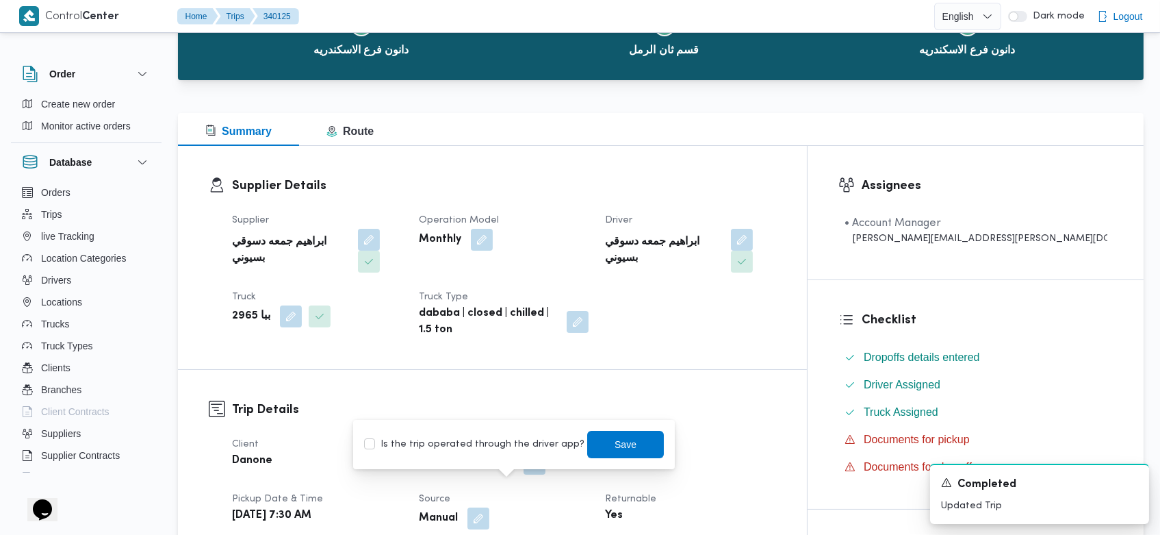
click at [490, 447] on label "Is the trip operated through the driver app?" at bounding box center [474, 444] width 220 height 16
checkbox input "true"
click at [637, 443] on span "Save" at bounding box center [625, 443] width 77 height 27
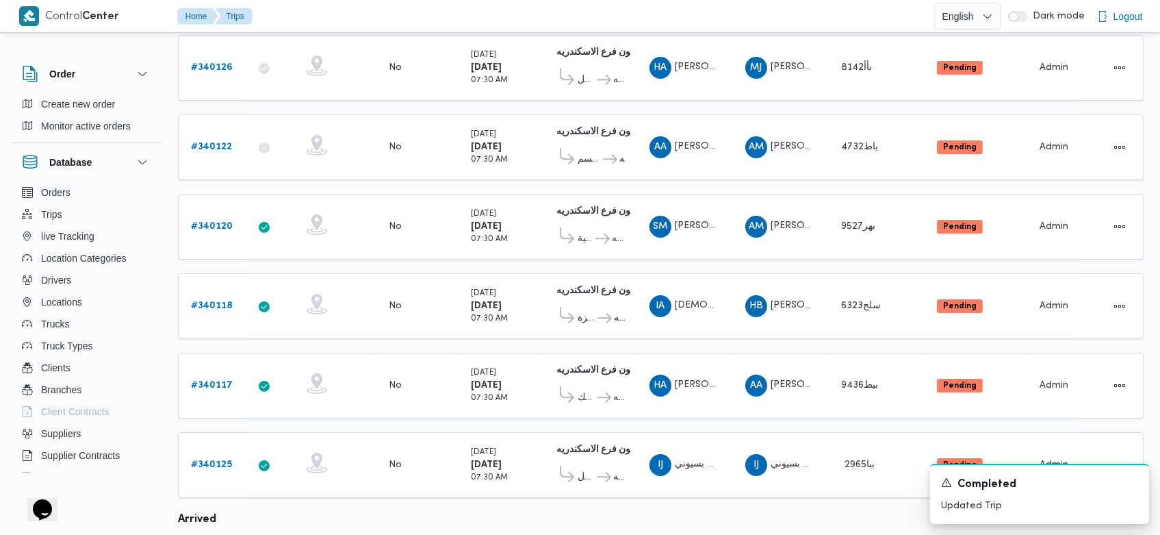
scroll to position [292, 0]
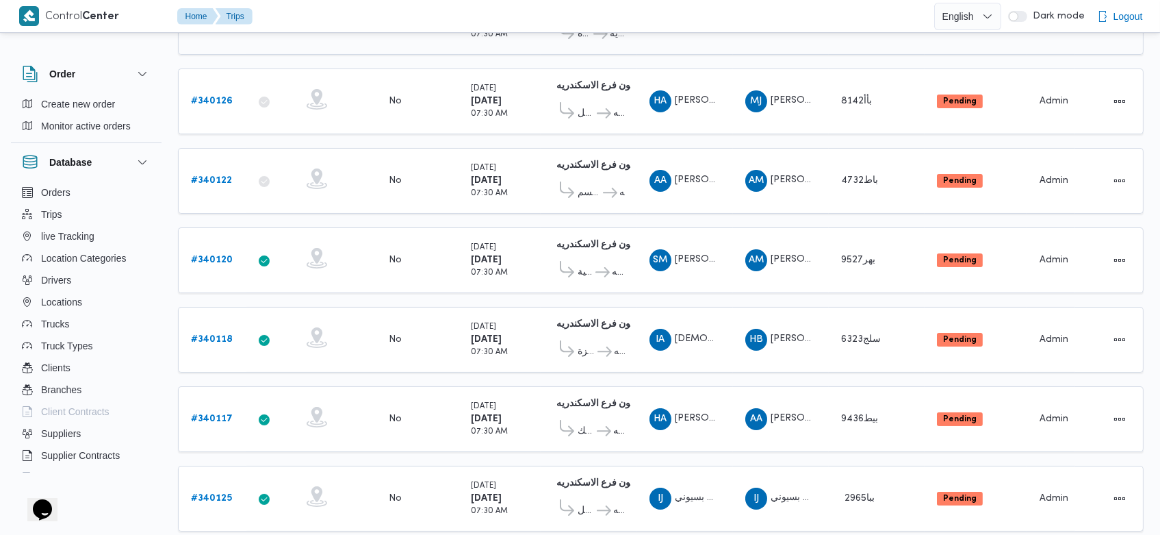
scroll to position [103, 0]
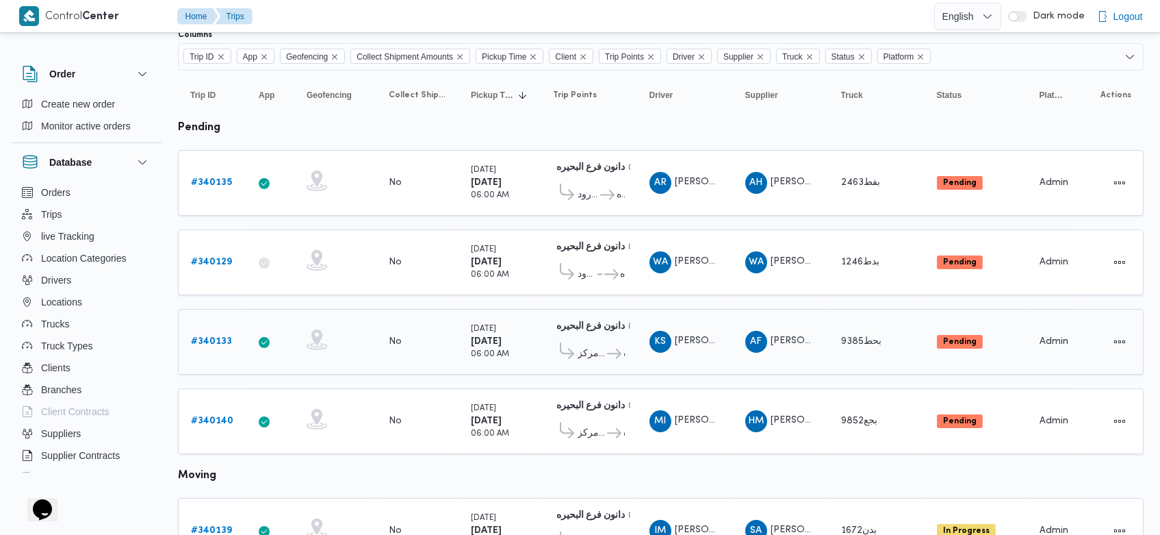
scroll to position [96, 0]
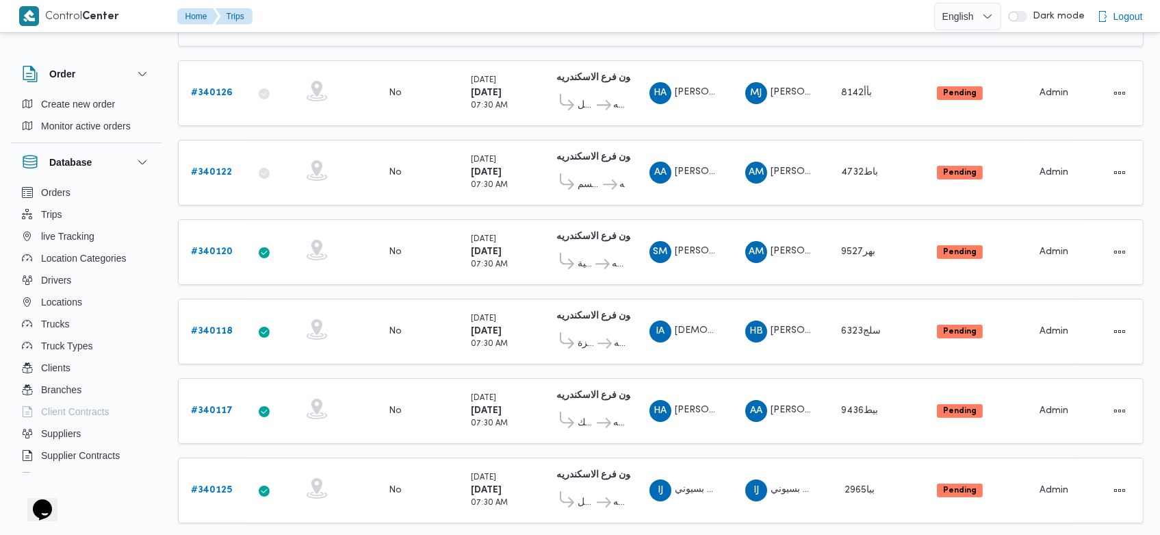
scroll to position [268, 0]
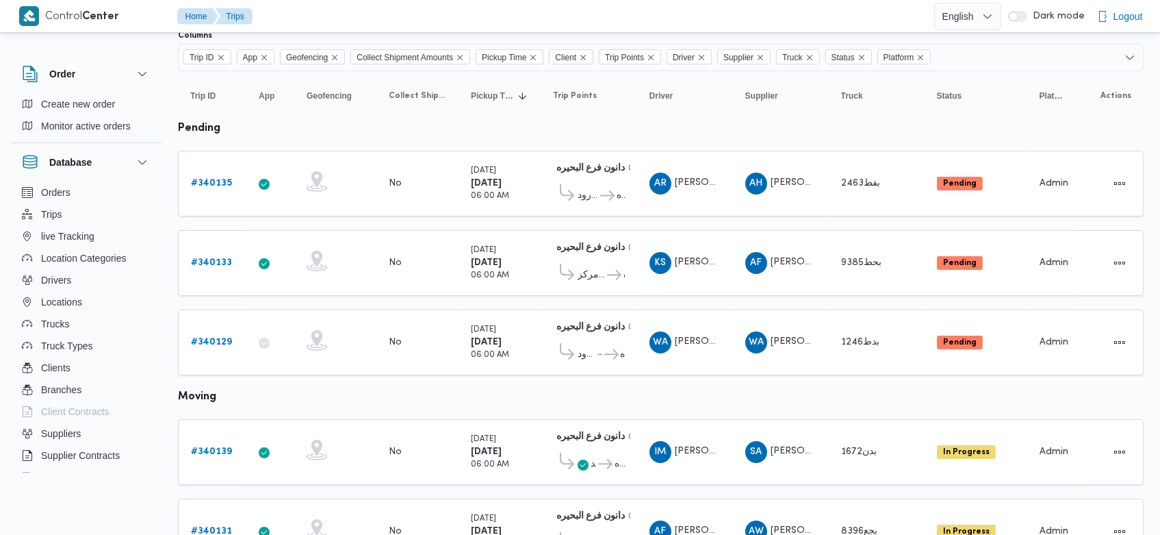
scroll to position [96, 0]
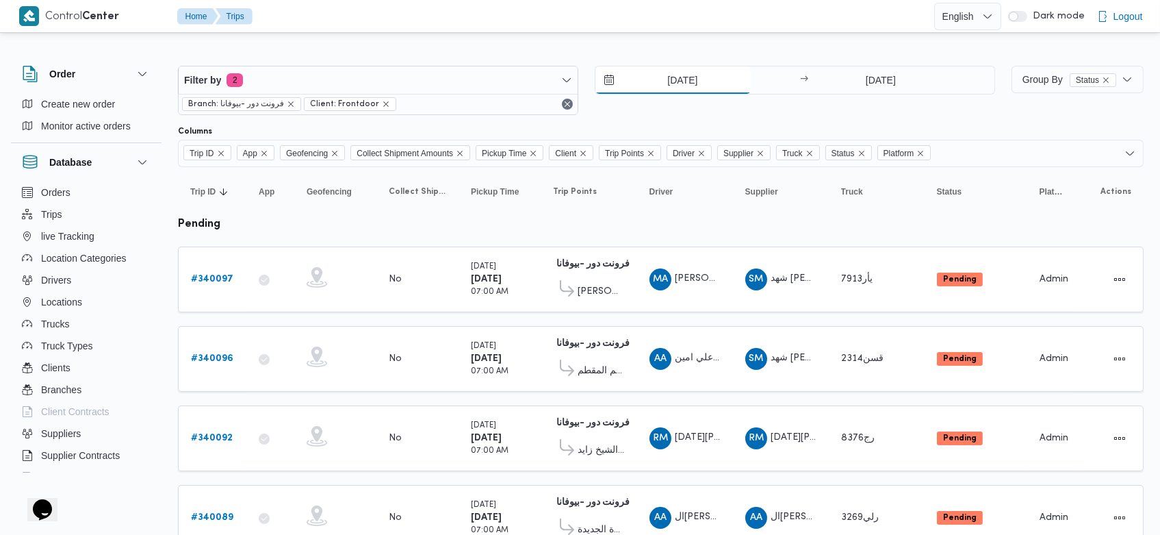
click at [658, 82] on input "[DATE]" at bounding box center [672, 79] width 155 height 27
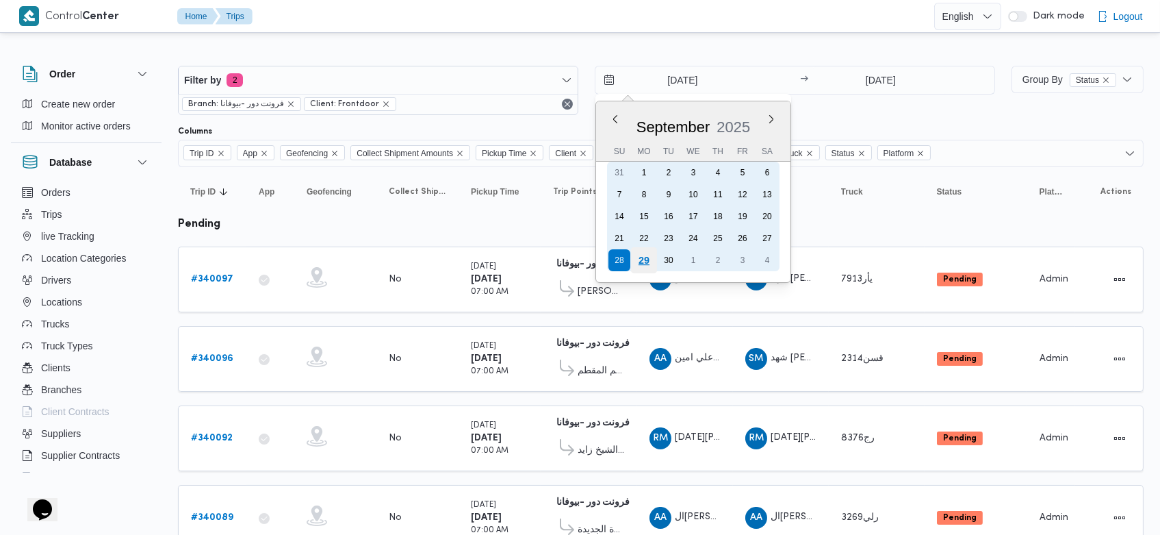
click at [641, 259] on div "29" at bounding box center [644, 260] width 26 height 26
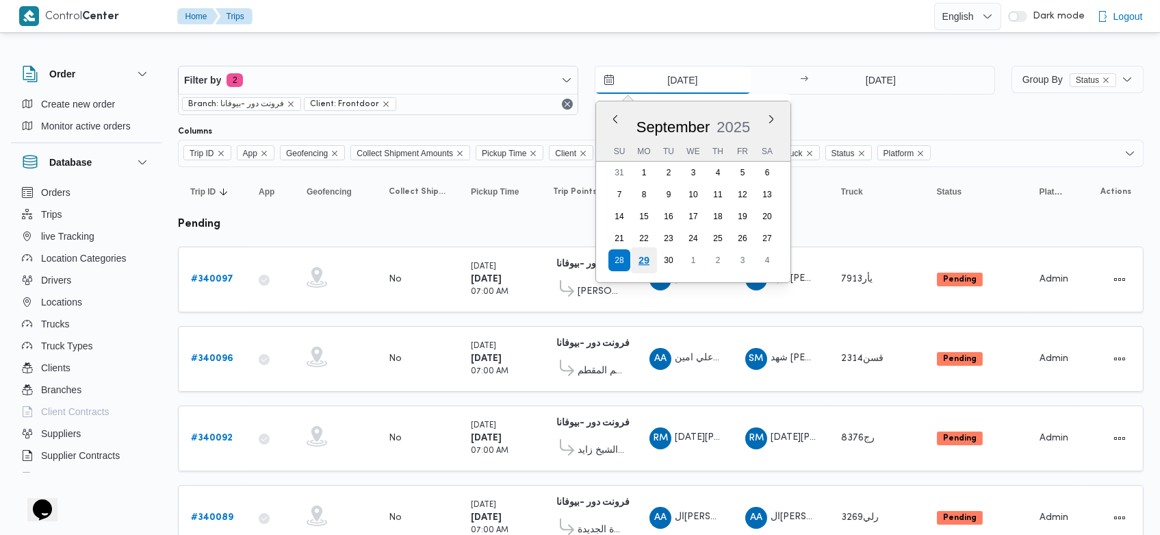
type input "[DATE]"
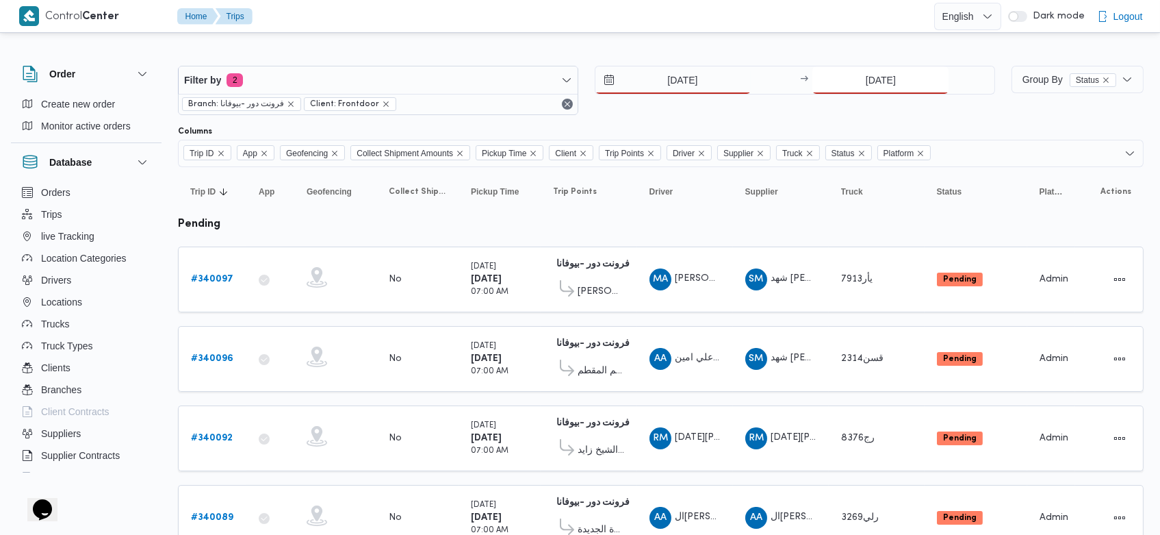
click at [856, 79] on input "28/9/2025" at bounding box center [880, 79] width 136 height 27
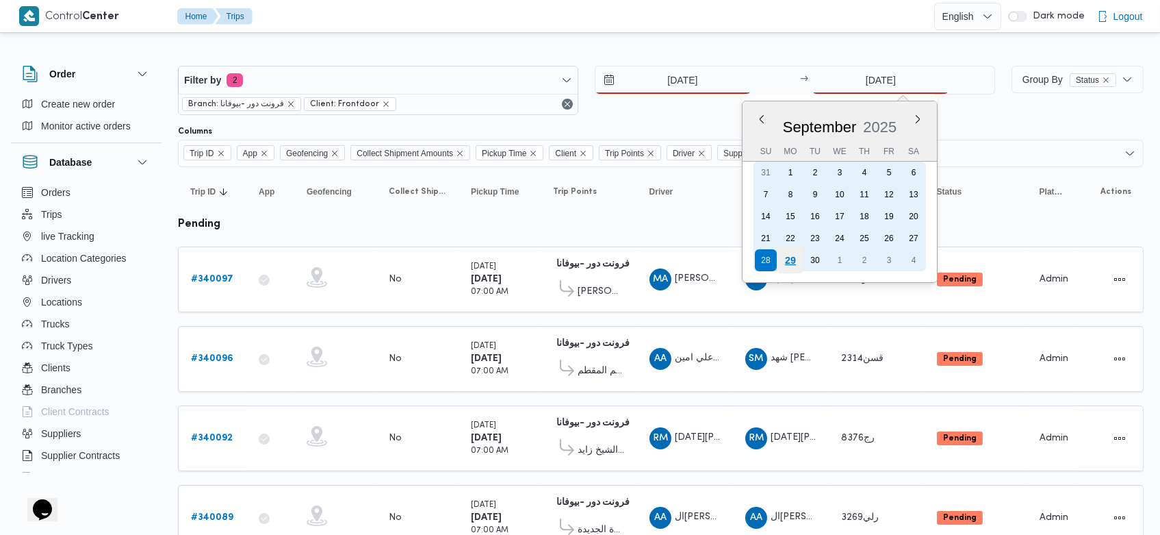
click at [794, 261] on div "29" at bounding box center [791, 260] width 26 height 26
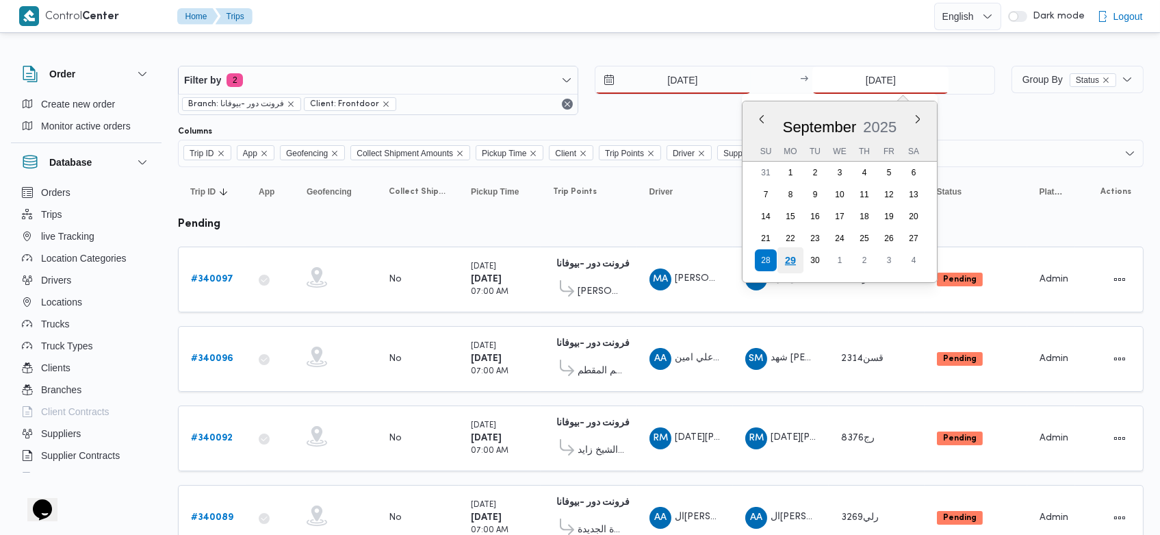
type input "[DATE]"
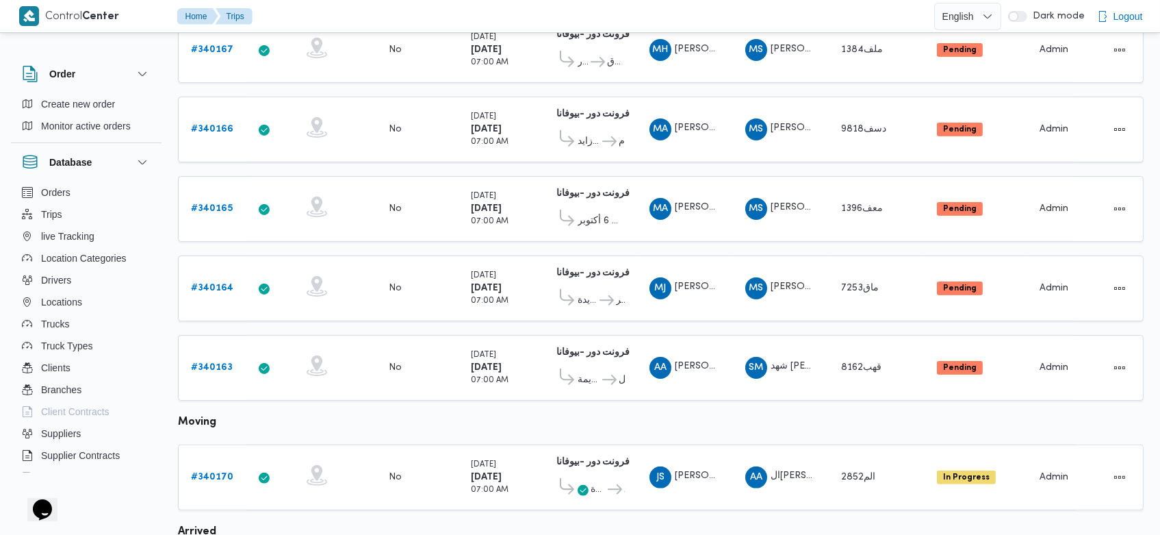
scroll to position [967, 0]
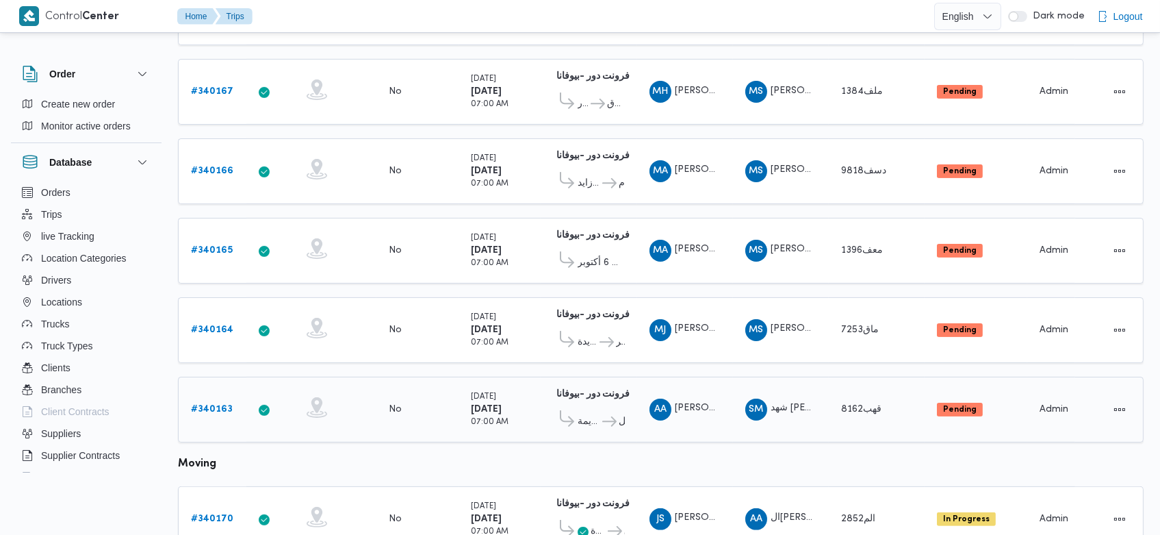
scroll to position [967, 0]
